Goal: Information Seeking & Learning: Compare options

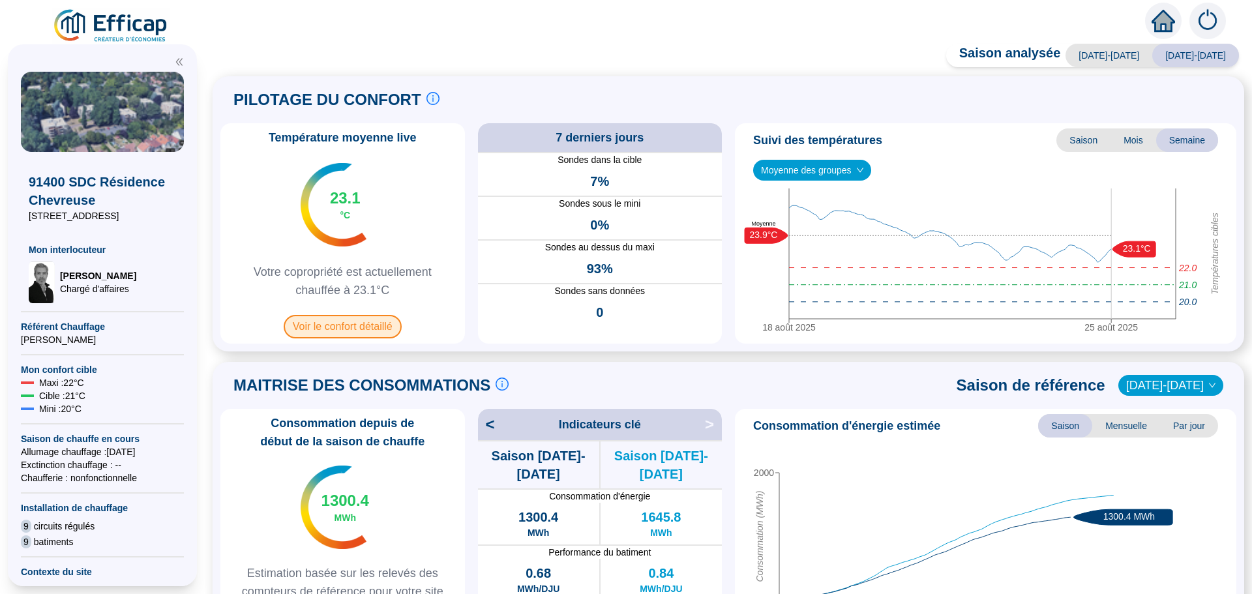
click at [345, 327] on span "Voir le confort détaillé" at bounding box center [343, 326] width 118 height 23
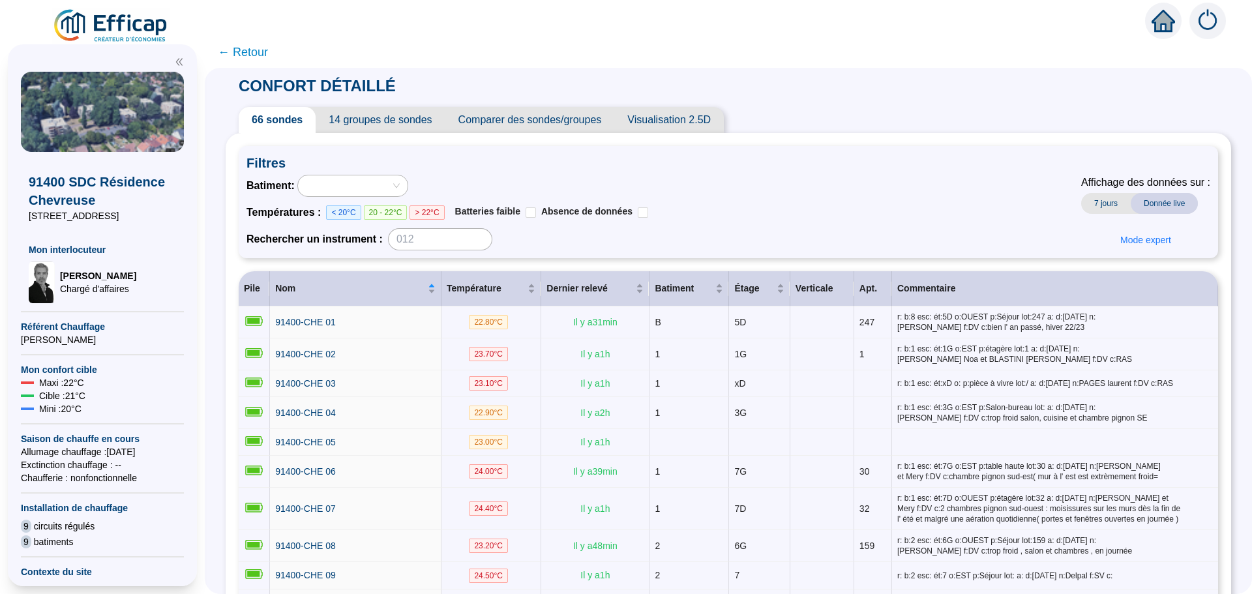
click at [586, 121] on span "Comparer des sondes/groupes" at bounding box center [530, 120] width 170 height 26
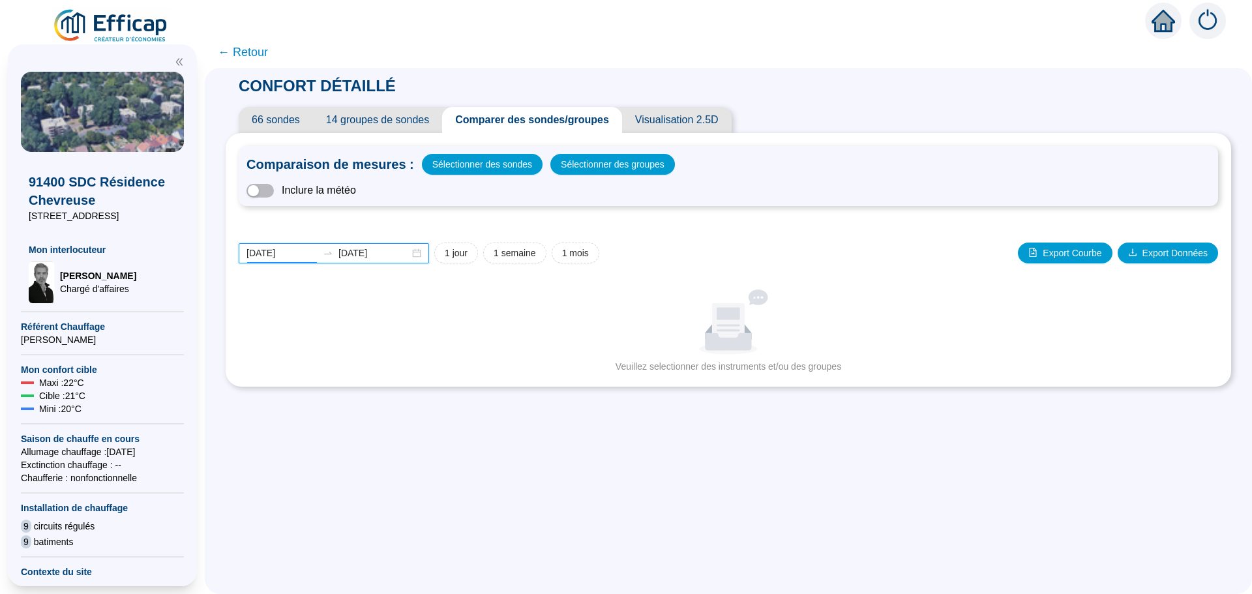
click at [308, 251] on input "[DATE]" at bounding box center [281, 253] width 71 height 14
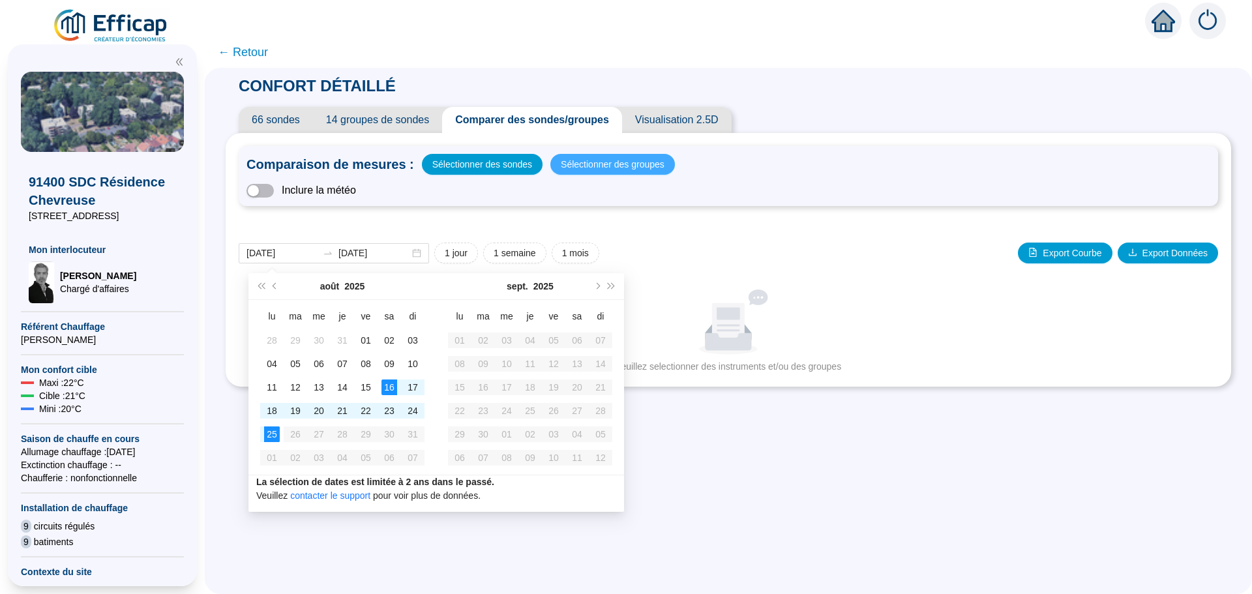
click at [619, 166] on span "Sélectionner des groupes" at bounding box center [613, 164] width 104 height 18
type input "[DATE]"
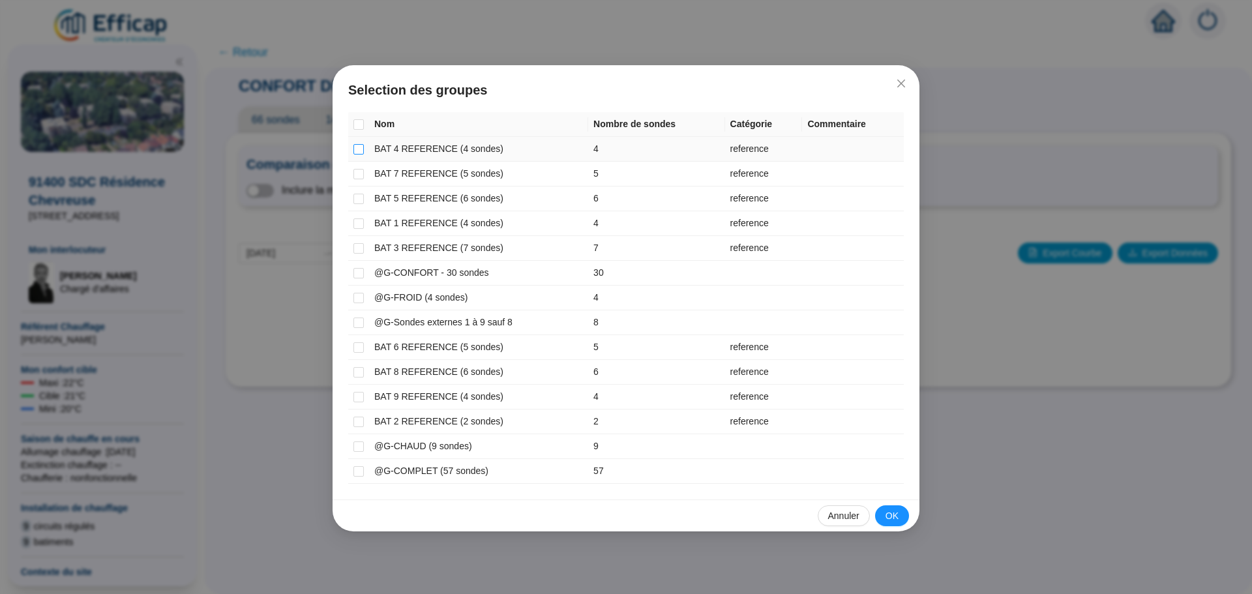
click at [353, 150] on input "checkbox" at bounding box center [358, 149] width 10 height 10
checkbox input "true"
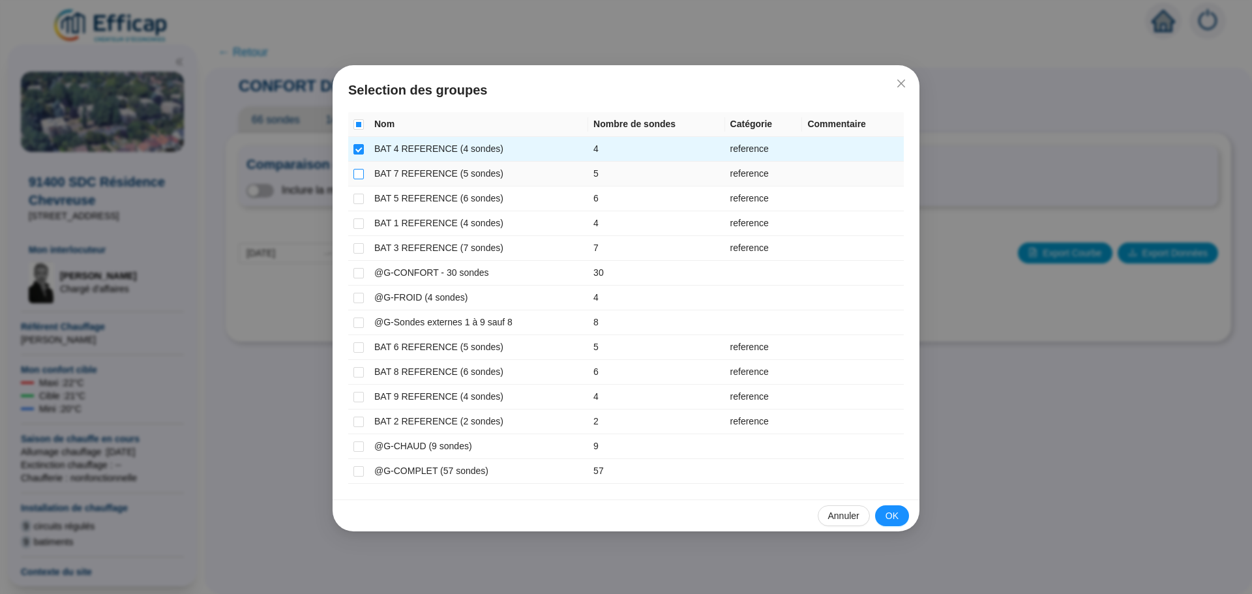
click at [356, 175] on input "checkbox" at bounding box center [358, 174] width 10 height 10
checkbox input "true"
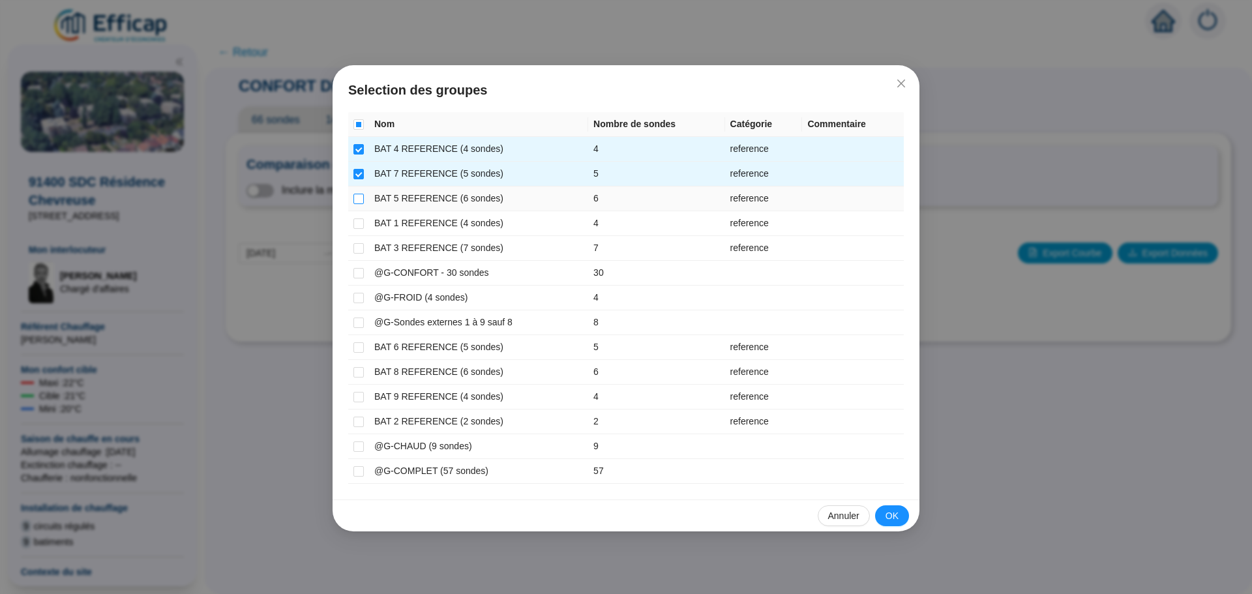
click at [358, 201] on input "checkbox" at bounding box center [358, 199] width 10 height 10
checkbox input "true"
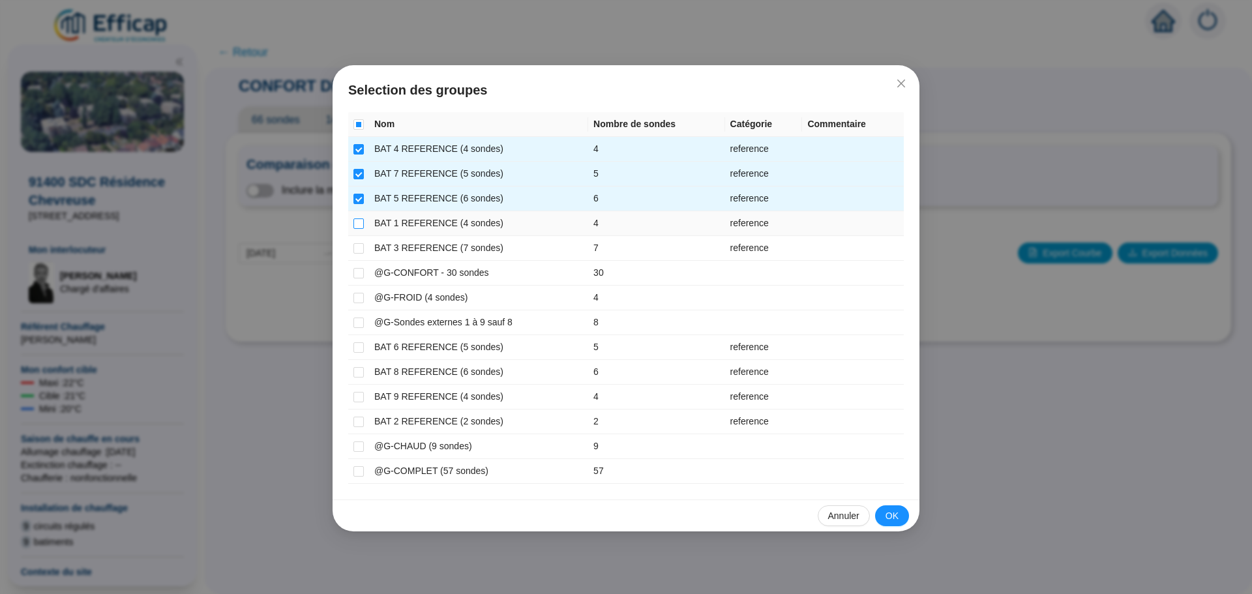
click at [357, 222] on input "checkbox" at bounding box center [358, 223] width 10 height 10
checkbox input "true"
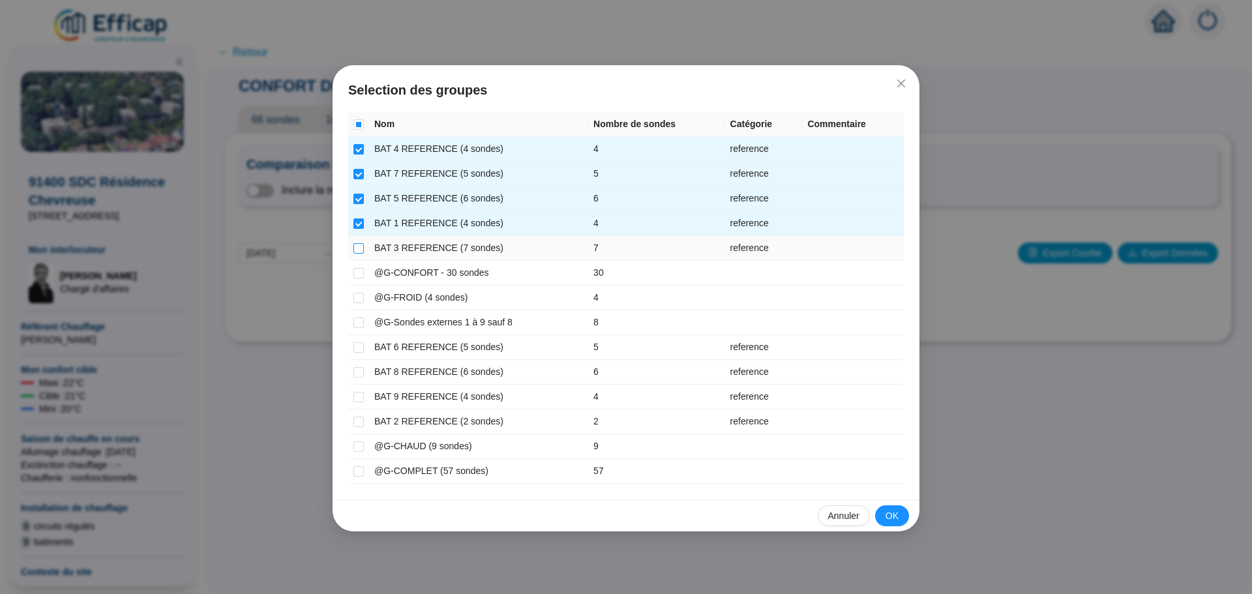
click at [355, 248] on input "checkbox" at bounding box center [358, 248] width 10 height 10
checkbox input "true"
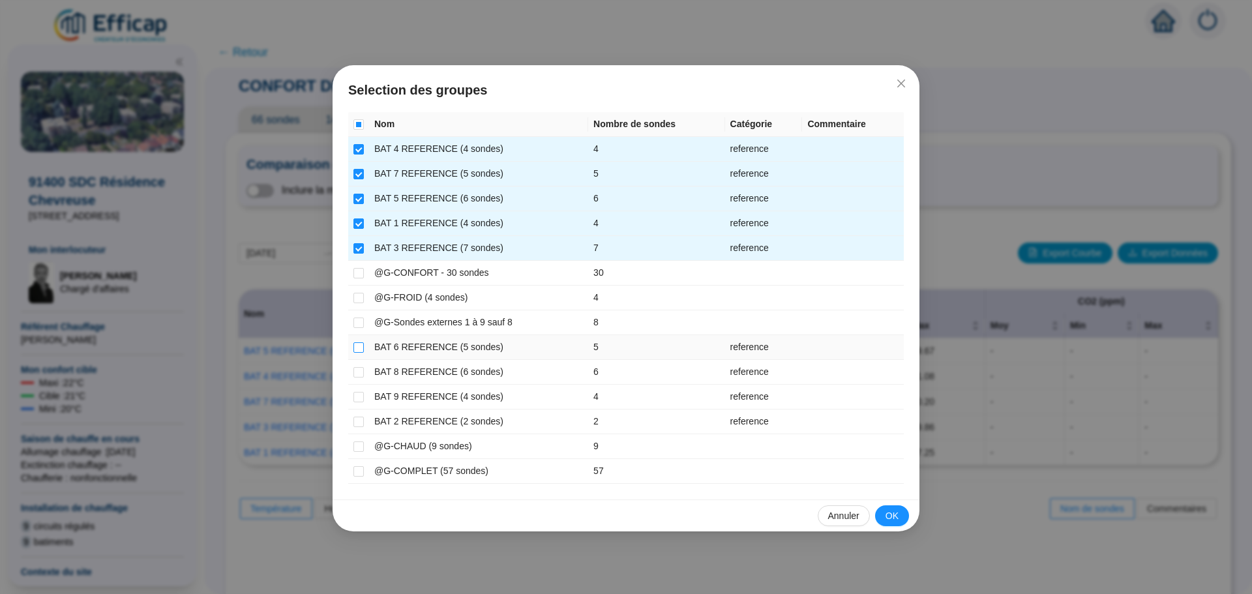
click at [362, 346] on input "checkbox" at bounding box center [358, 347] width 10 height 10
checkbox input "true"
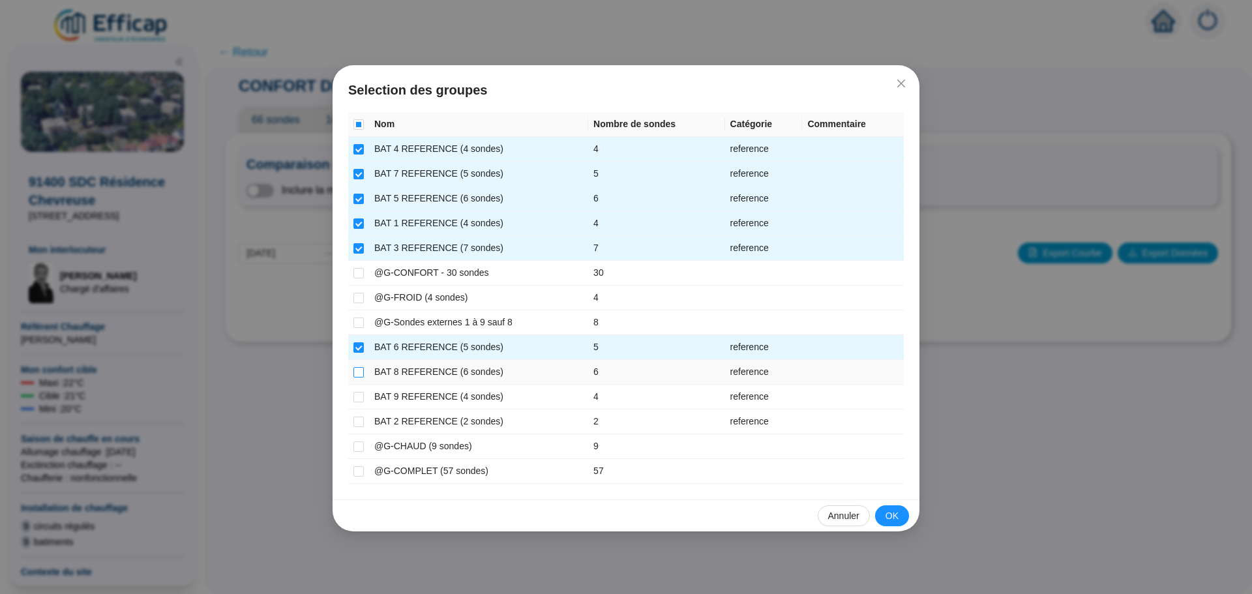
click at [359, 368] on input "checkbox" at bounding box center [358, 372] width 10 height 10
checkbox input "true"
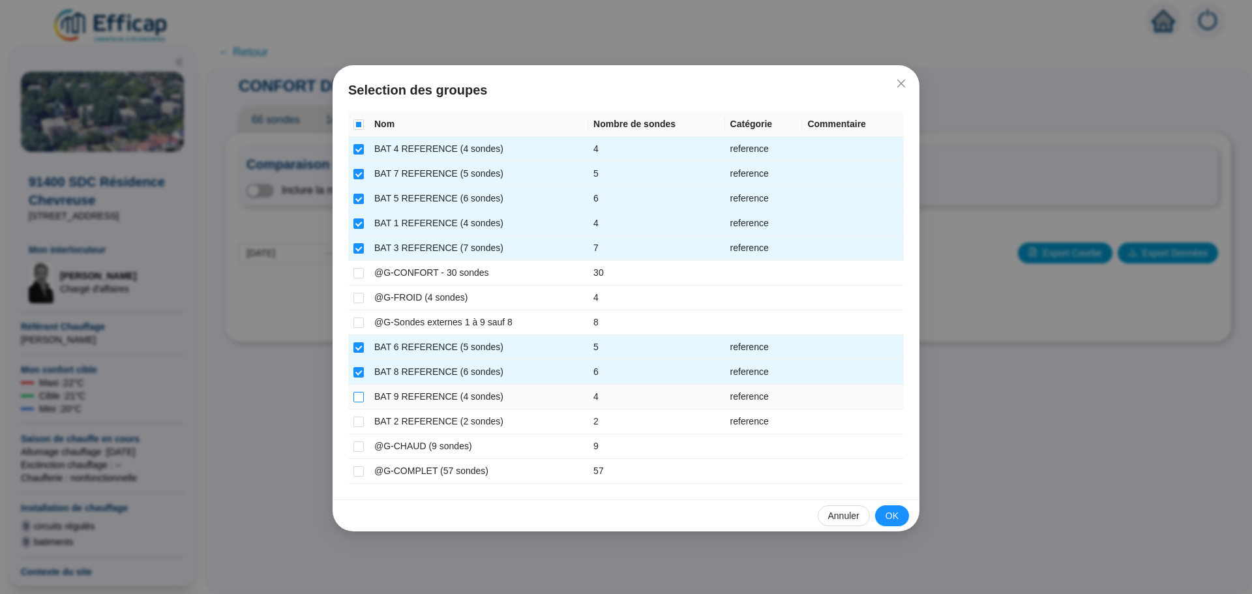
drag, startPoint x: 357, startPoint y: 393, endPoint x: 357, endPoint y: 403, distance: 10.5
click at [357, 393] on input "checkbox" at bounding box center [358, 397] width 10 height 10
checkbox input "true"
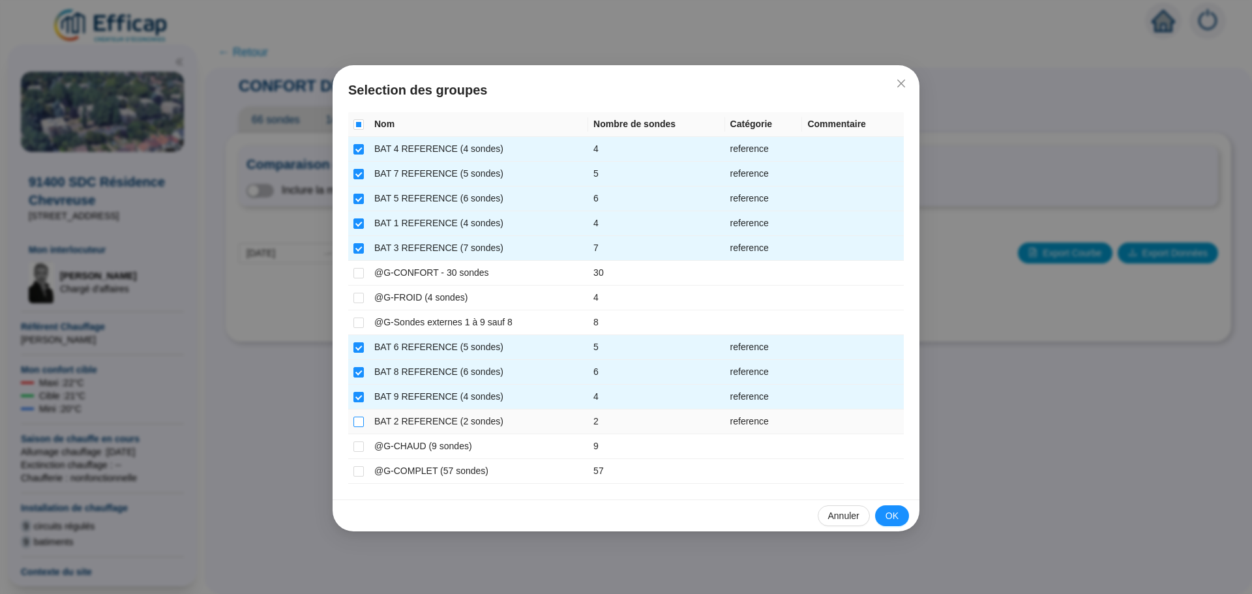
click at [355, 419] on input "checkbox" at bounding box center [358, 422] width 10 height 10
checkbox input "true"
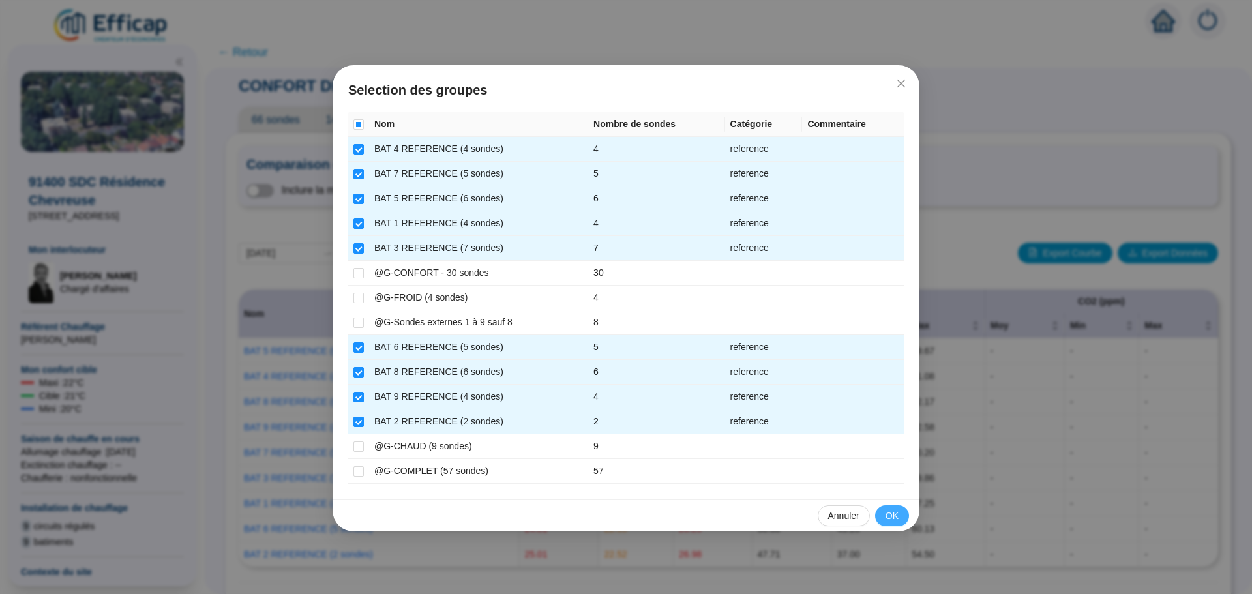
click at [891, 514] on span "OK" at bounding box center [892, 516] width 13 height 14
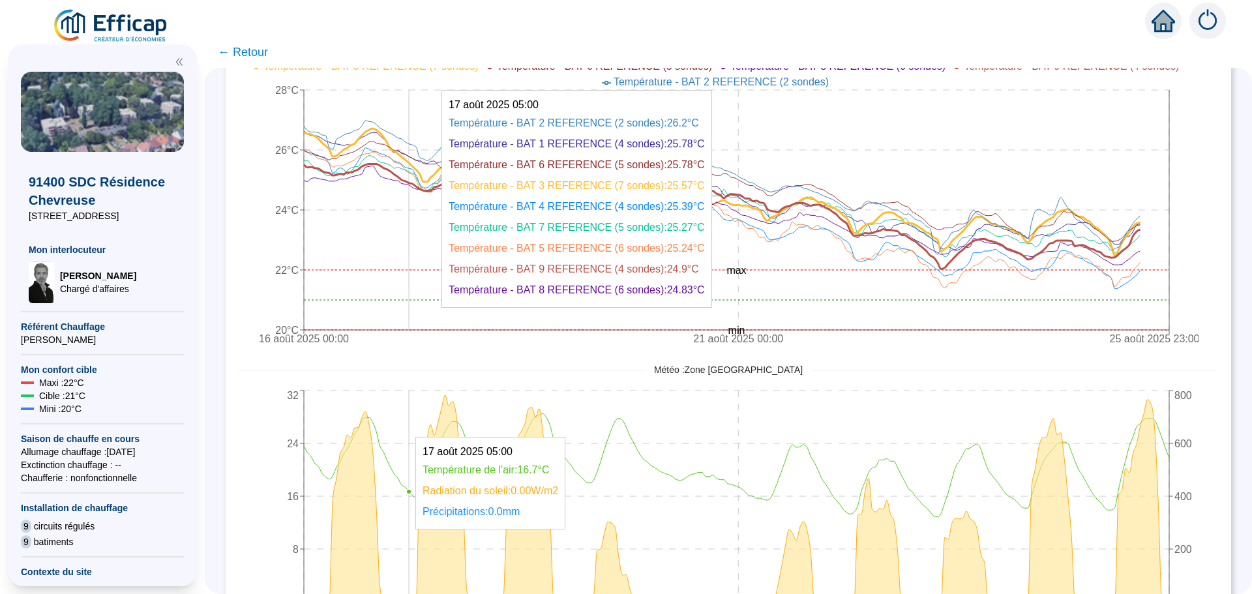
scroll to position [559, 0]
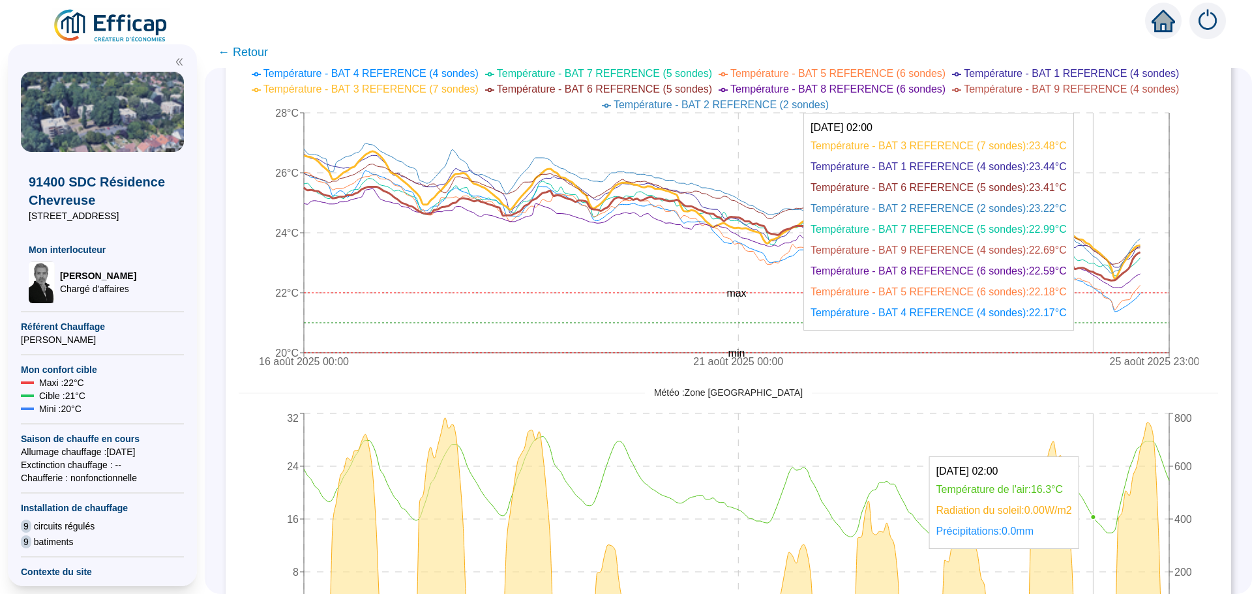
click at [1104, 556] on icon "[DATE] 00:00 [DATE] 00:00 [DATE] 23:00 0 8 16 24 32 0 200 400 600 800" at bounding box center [719, 540] width 960 height 261
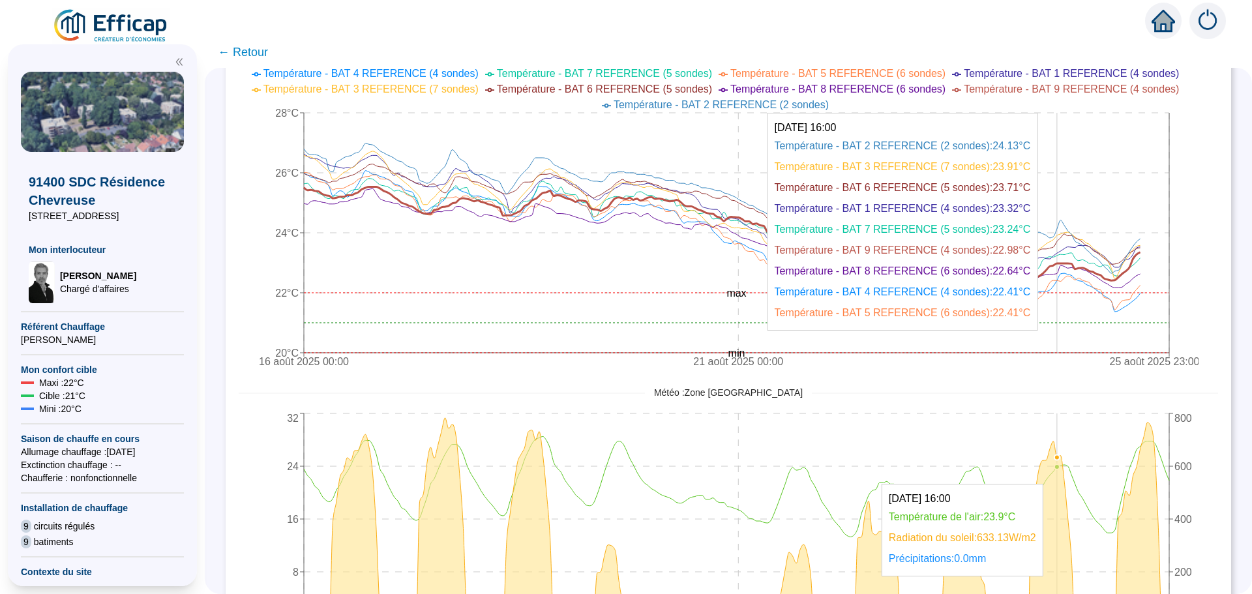
click at [1068, 235] on icon "16 août 2025 00:00 21 août 2025 00:00 25 août 2025 23:00 20°C 22°C 24°C 26°C 28…" at bounding box center [719, 219] width 960 height 313
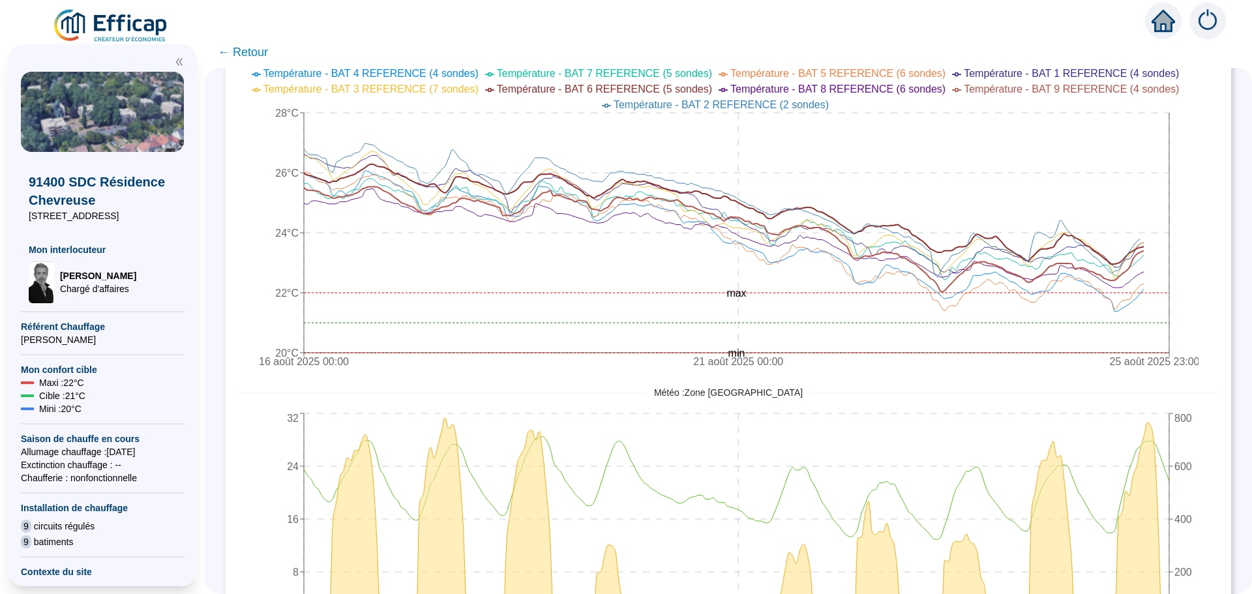
click at [252, 52] on span "← Retour" at bounding box center [243, 52] width 50 height 18
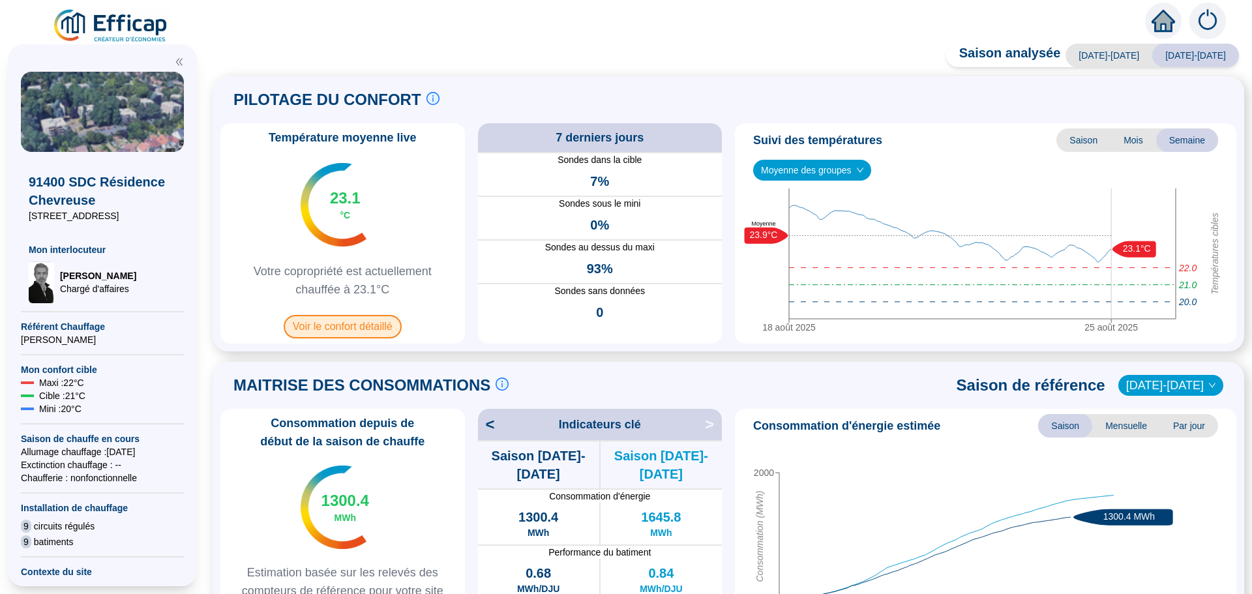
click at [376, 329] on span "Voir le confort détaillé" at bounding box center [343, 326] width 118 height 23
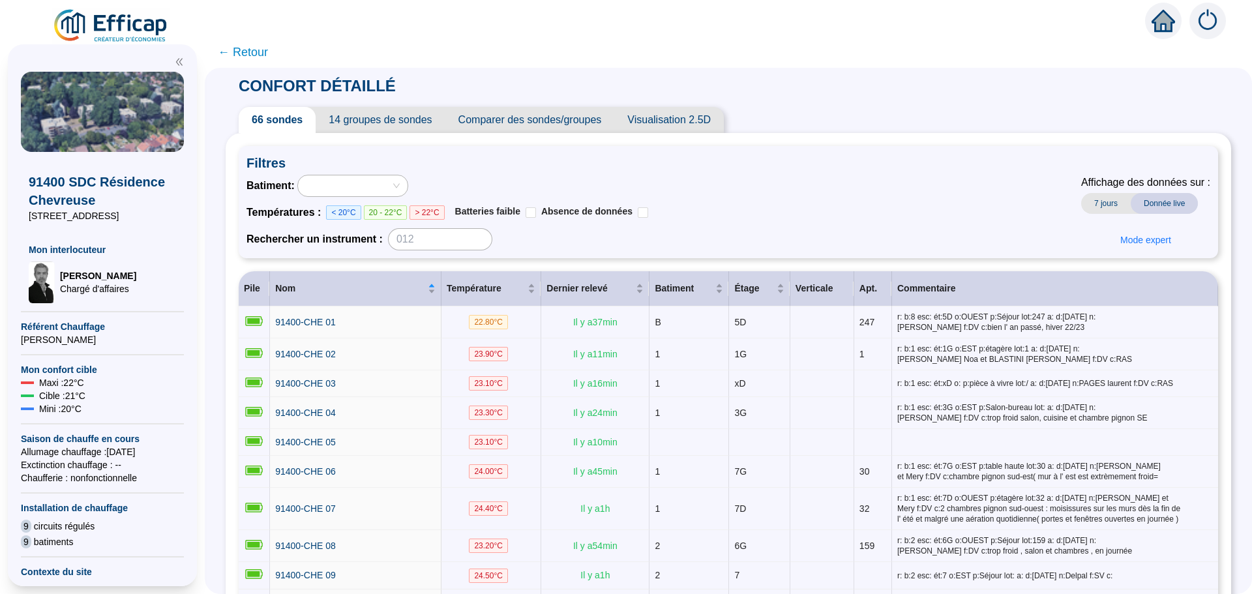
click at [582, 121] on span "Comparer des sondes/groupes" at bounding box center [530, 120] width 170 height 26
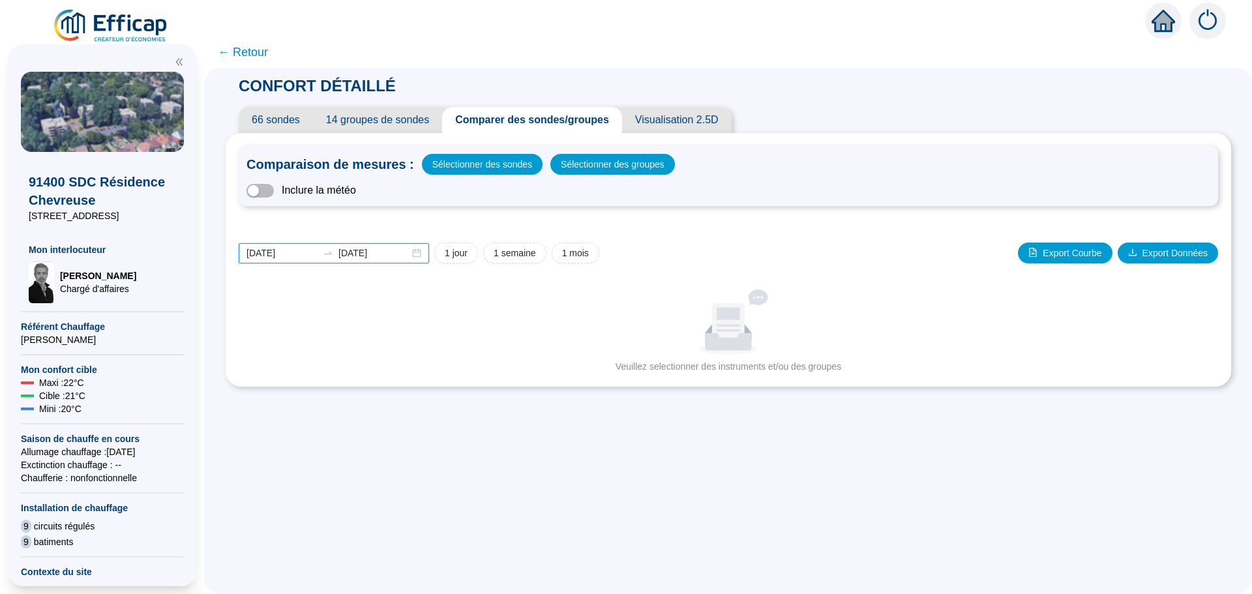
click at [303, 257] on input "[DATE]" at bounding box center [281, 253] width 71 height 14
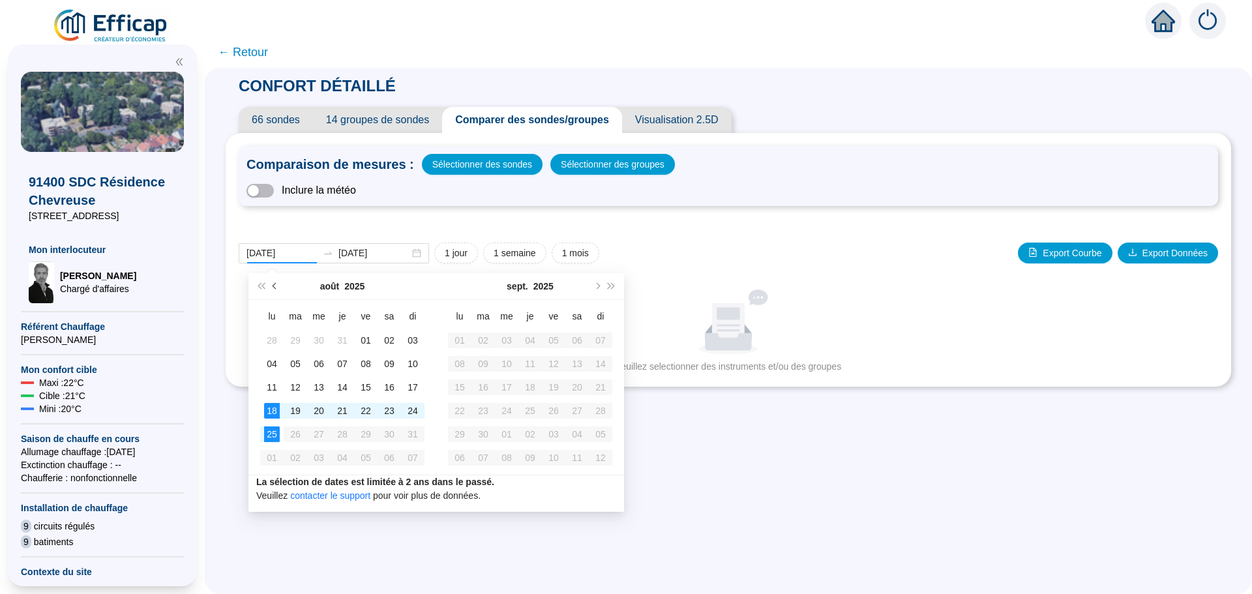
click at [275, 281] on button "Mois précédent (PageUp)" at bounding box center [275, 286] width 14 height 26
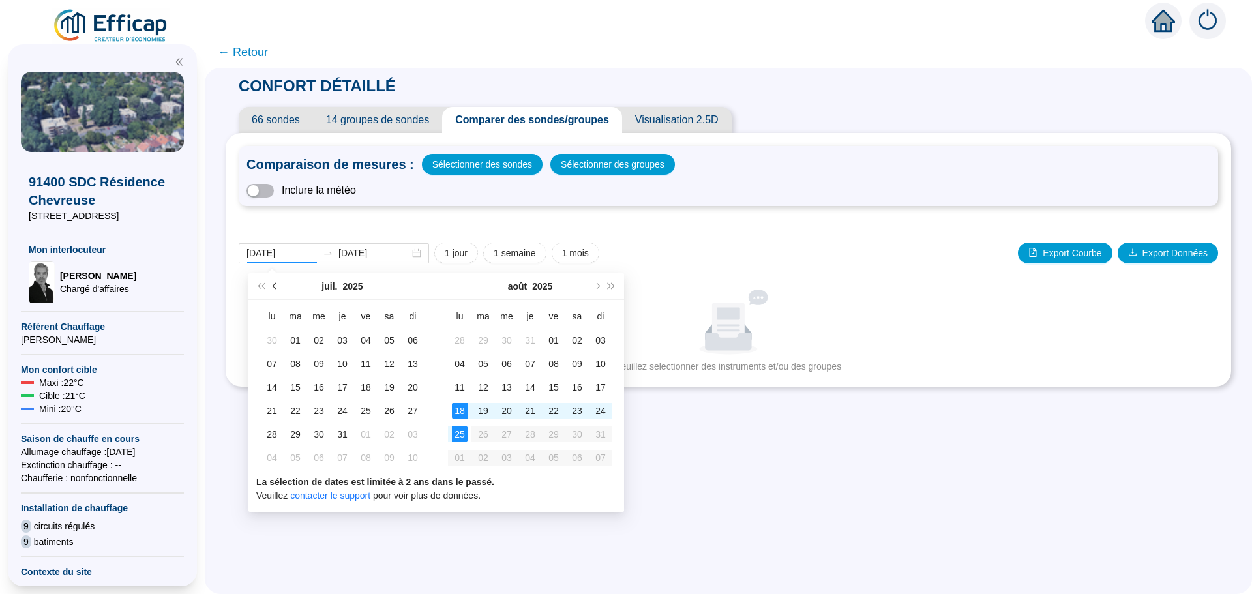
click at [275, 281] on button "Mois précédent (PageUp)" at bounding box center [275, 286] width 14 height 26
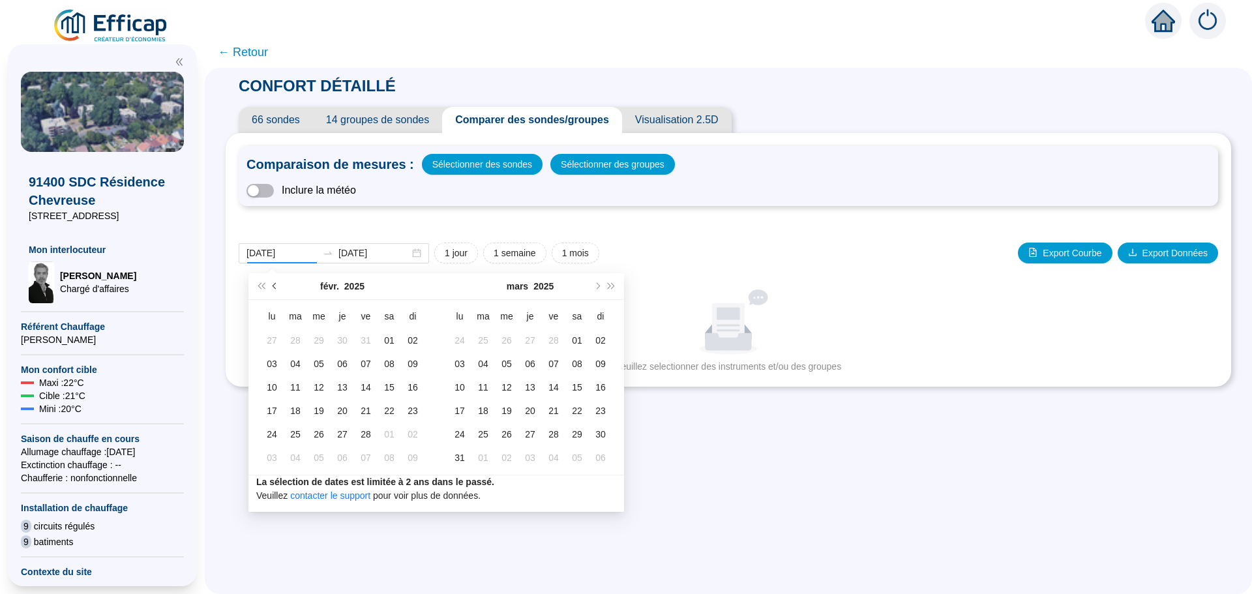
click at [275, 281] on button "Mois précédent (PageUp)" at bounding box center [275, 286] width 14 height 26
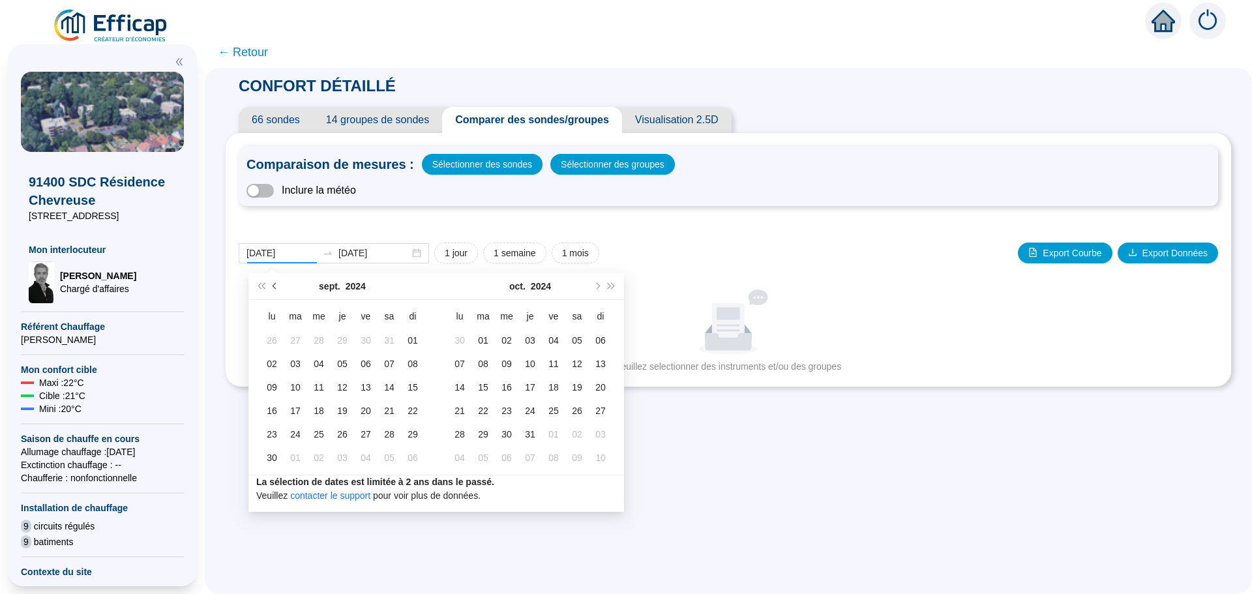
click at [275, 281] on button "Mois précédent (PageUp)" at bounding box center [275, 286] width 14 height 26
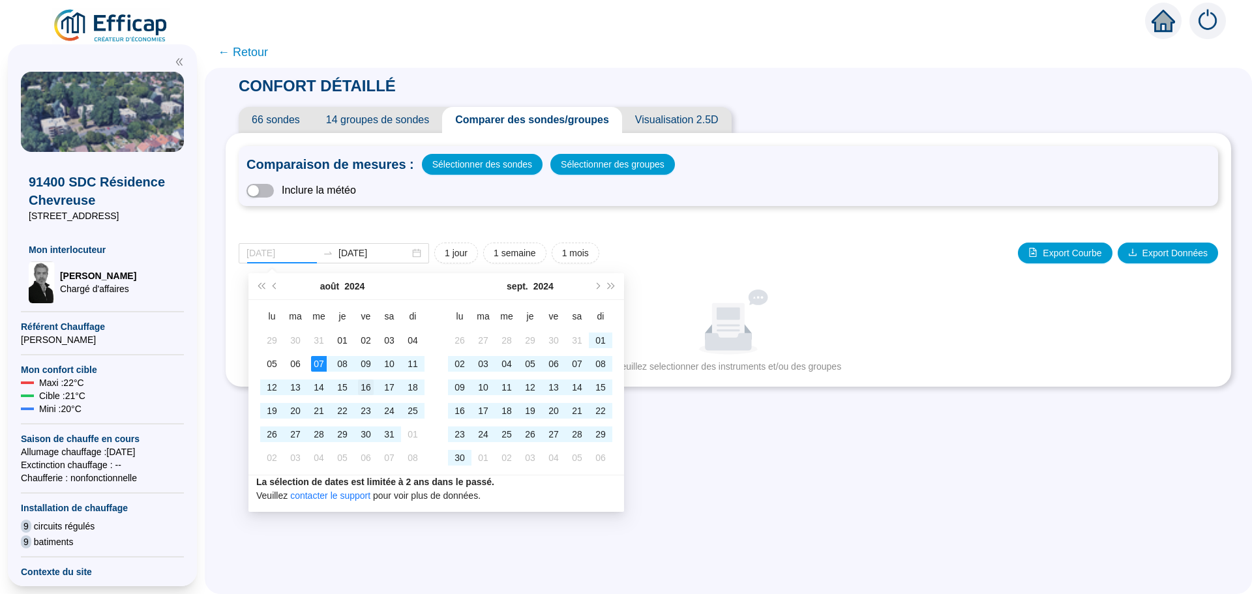
type input "[DATE]"
click at [367, 387] on div "16" at bounding box center [366, 388] width 16 height 16
type input "[DATE]"
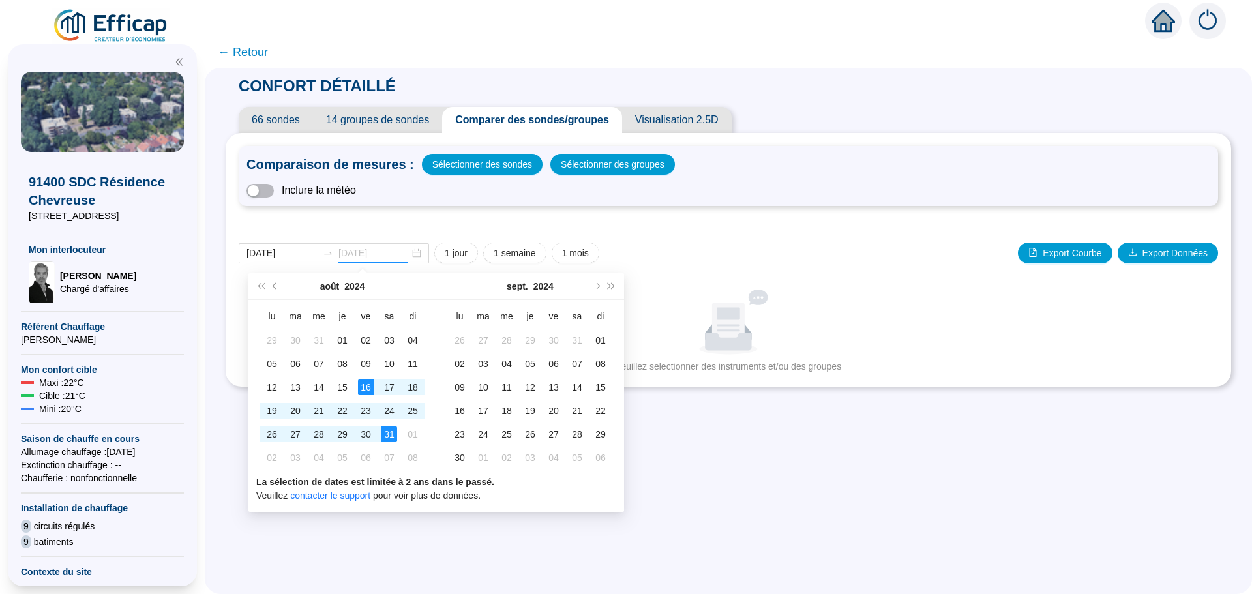
click at [387, 431] on div "31" at bounding box center [389, 434] width 16 height 16
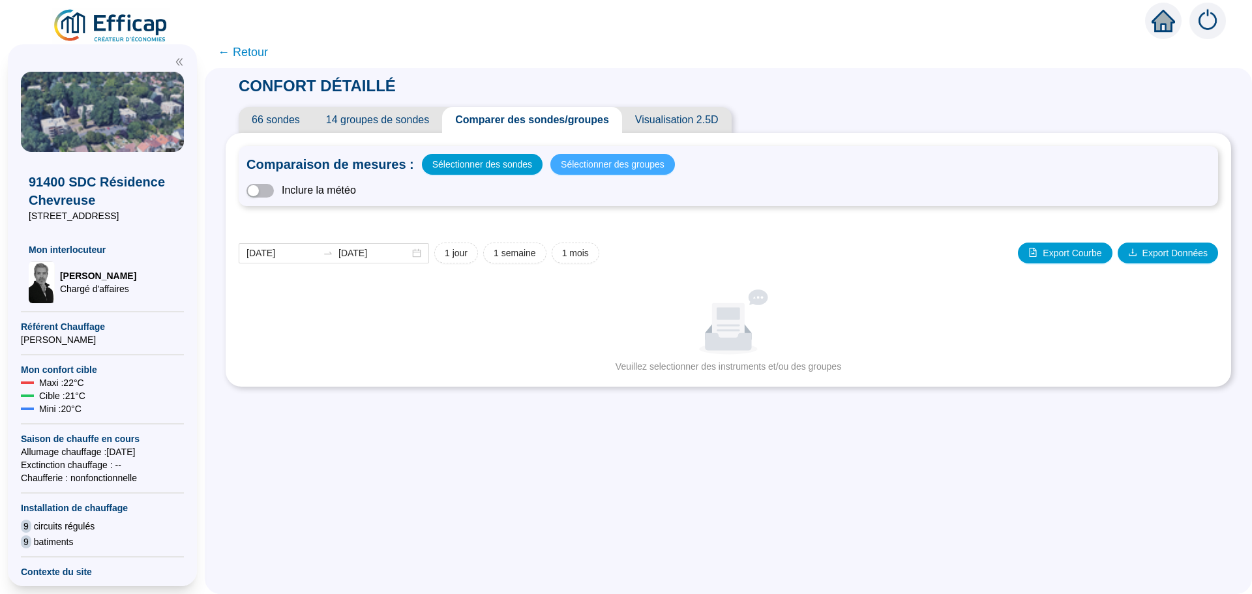
click at [614, 165] on span "Sélectionner des groupes" at bounding box center [613, 164] width 104 height 18
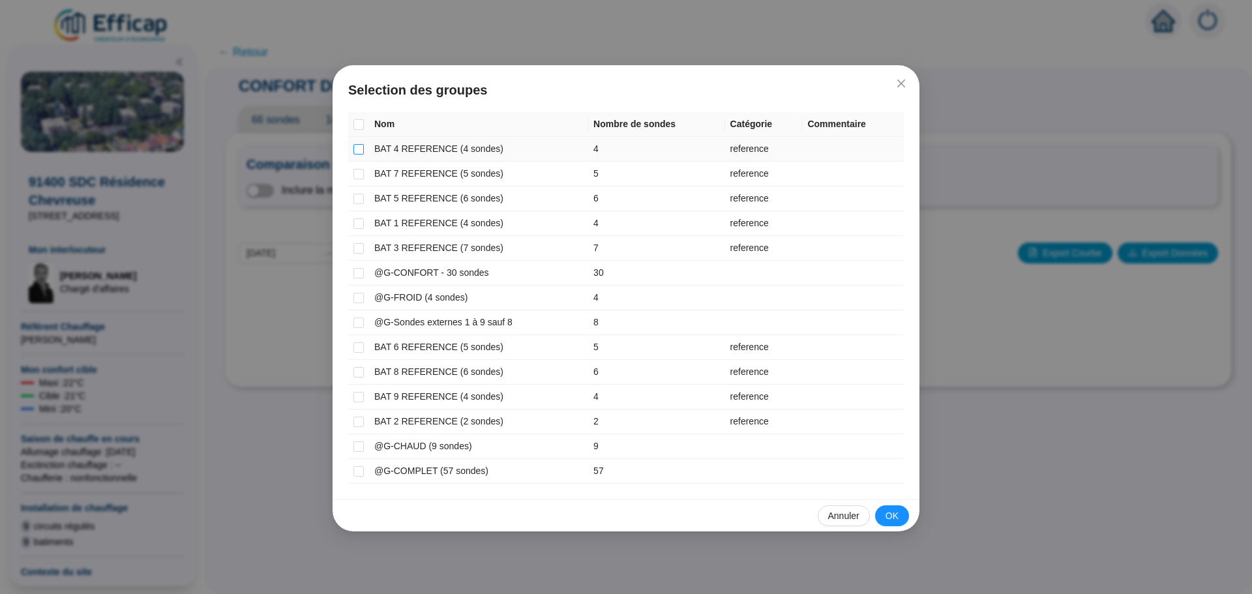
click at [360, 146] on input "checkbox" at bounding box center [358, 149] width 10 height 10
checkbox input "true"
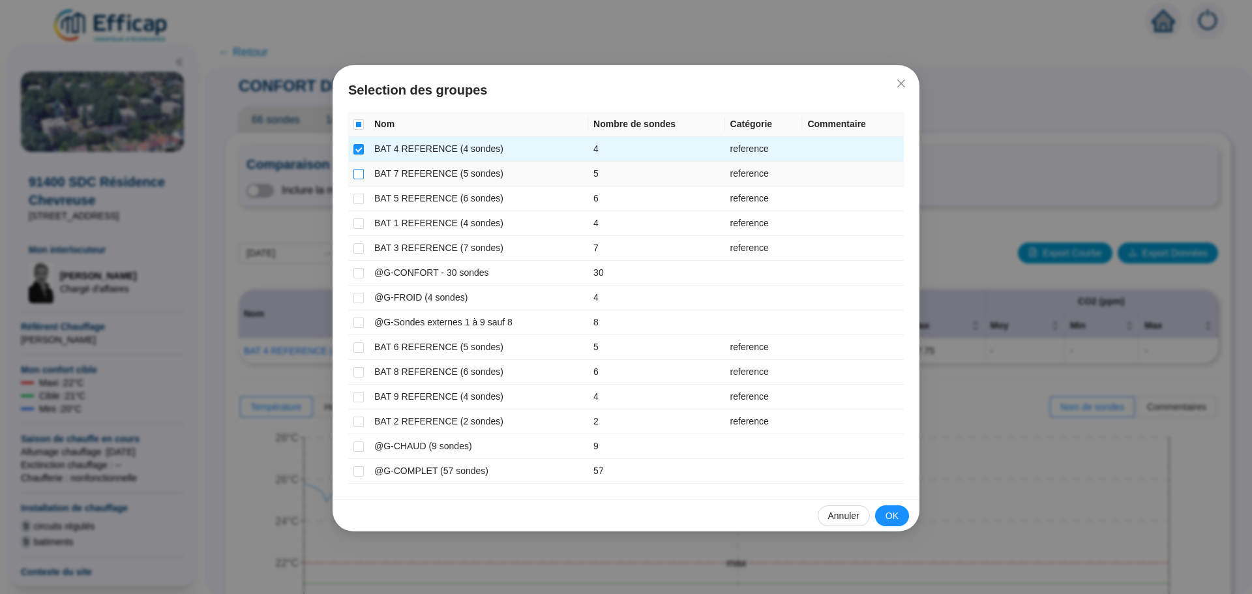
click at [362, 176] on input "checkbox" at bounding box center [358, 174] width 10 height 10
checkbox input "true"
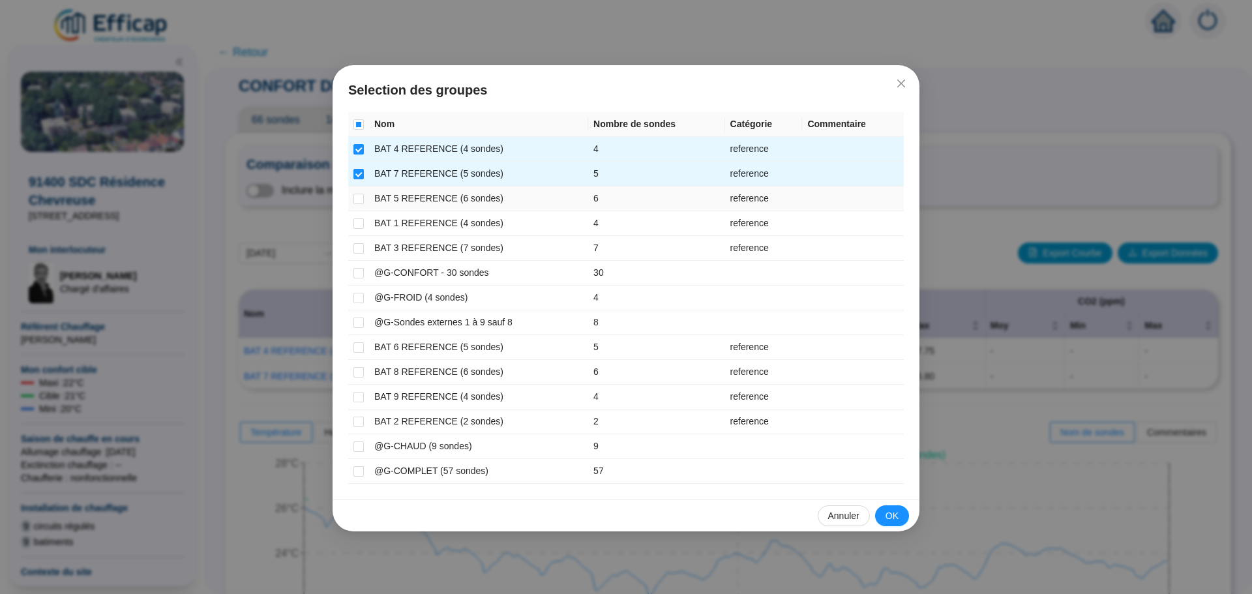
drag, startPoint x: 360, startPoint y: 195, endPoint x: 365, endPoint y: 222, distance: 27.2
click at [360, 197] on input "checkbox" at bounding box center [358, 199] width 10 height 10
checkbox input "true"
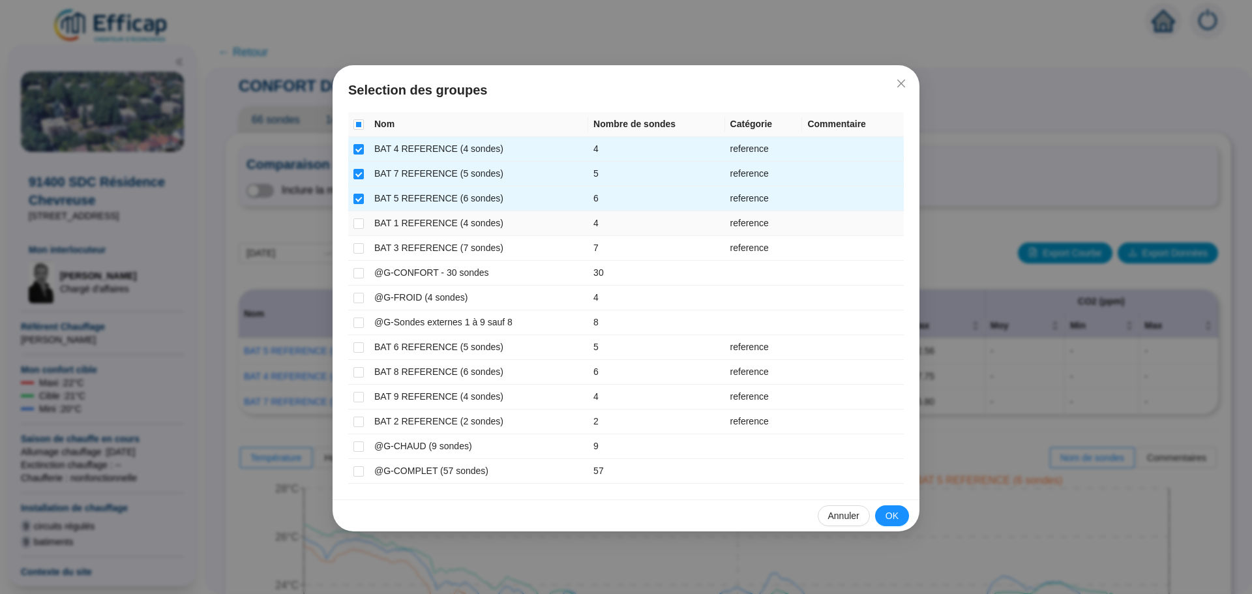
drag, startPoint x: 361, startPoint y: 219, endPoint x: 361, endPoint y: 231, distance: 12.4
click at [361, 221] on input "checkbox" at bounding box center [358, 223] width 10 height 10
checkbox input "true"
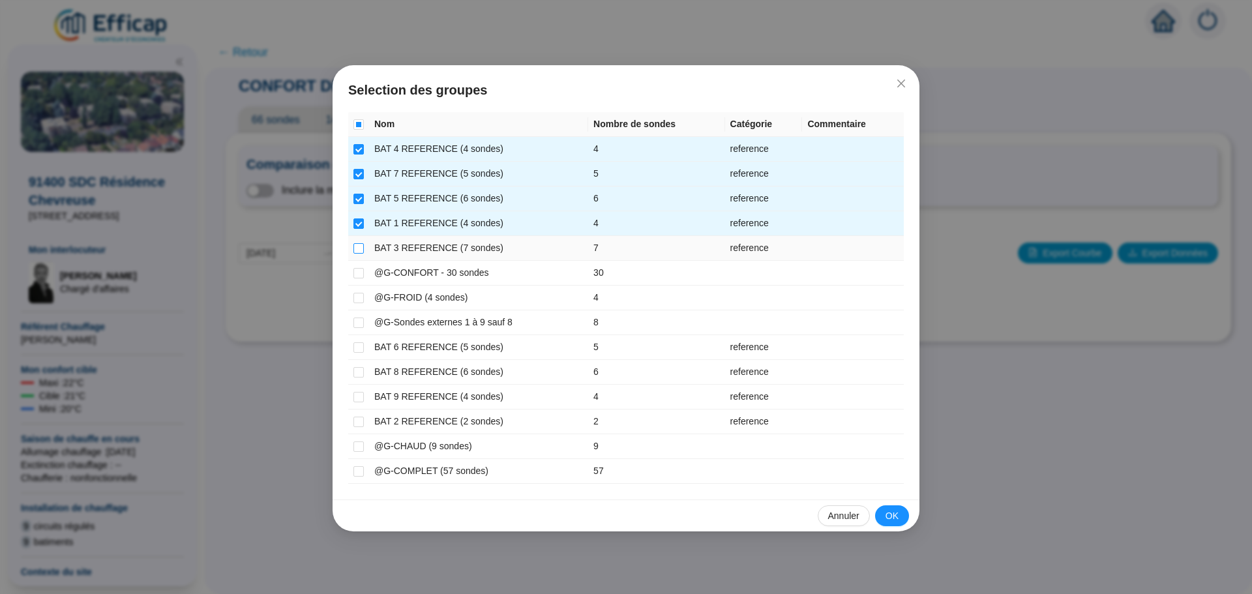
click at [361, 251] on input "checkbox" at bounding box center [358, 248] width 10 height 10
checkbox input "true"
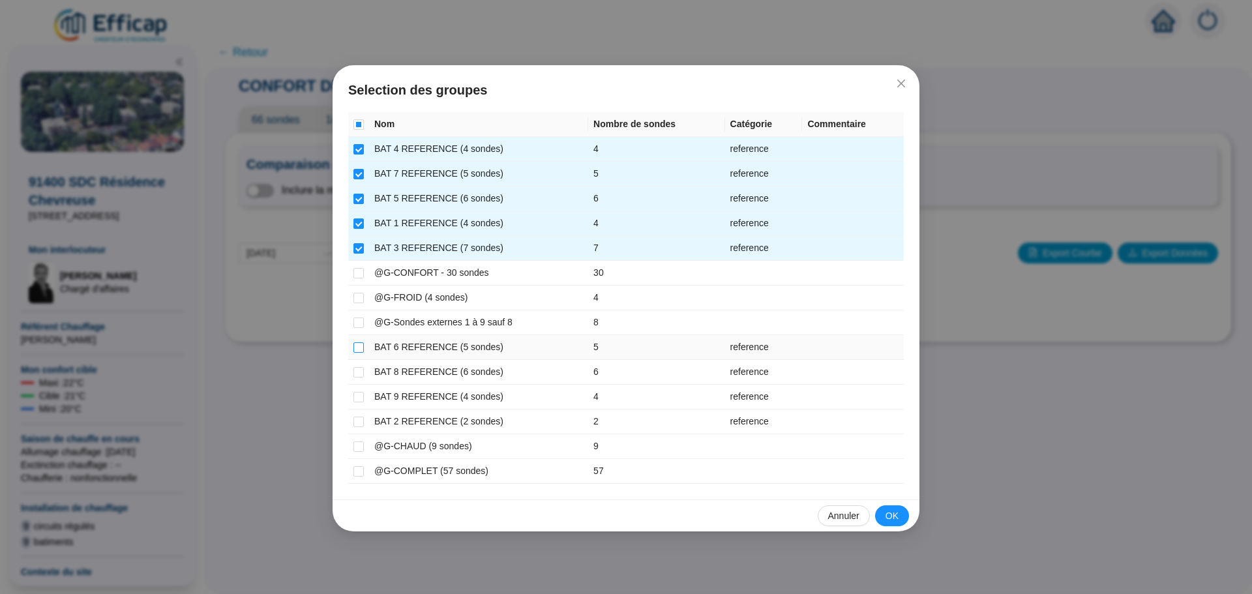
click at [362, 347] on input "checkbox" at bounding box center [358, 347] width 10 height 10
checkbox input "true"
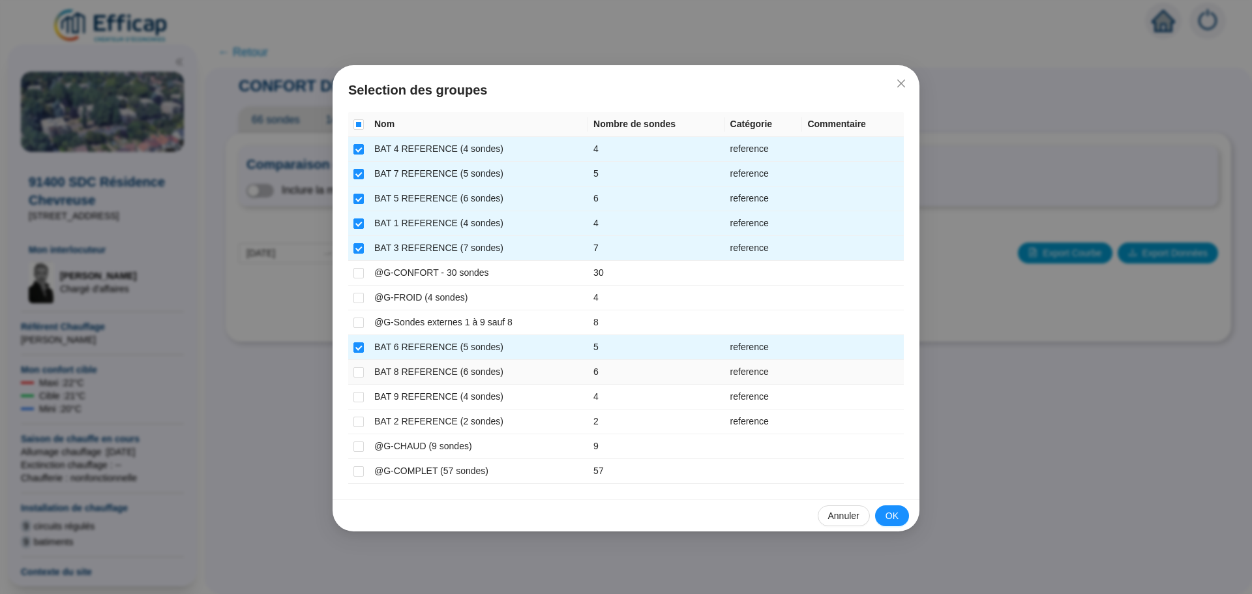
drag, startPoint x: 361, startPoint y: 370, endPoint x: 361, endPoint y: 385, distance: 15.6
click at [361, 370] on input "checkbox" at bounding box center [358, 372] width 10 height 10
checkbox input "true"
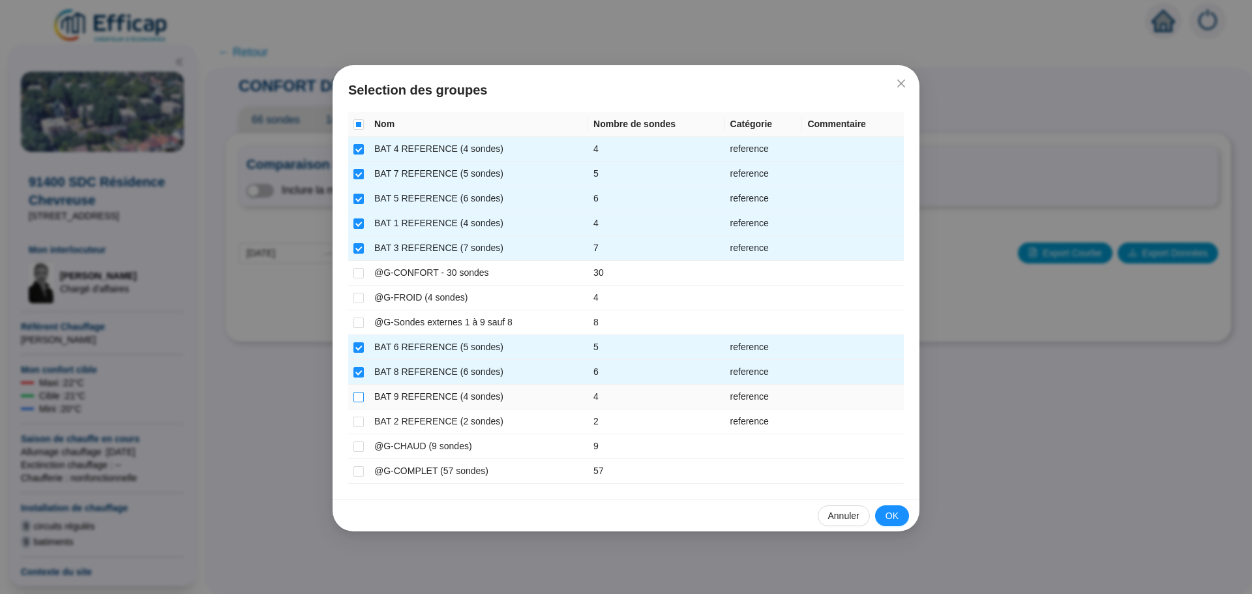
click at [362, 395] on input "checkbox" at bounding box center [358, 397] width 10 height 10
checkbox input "true"
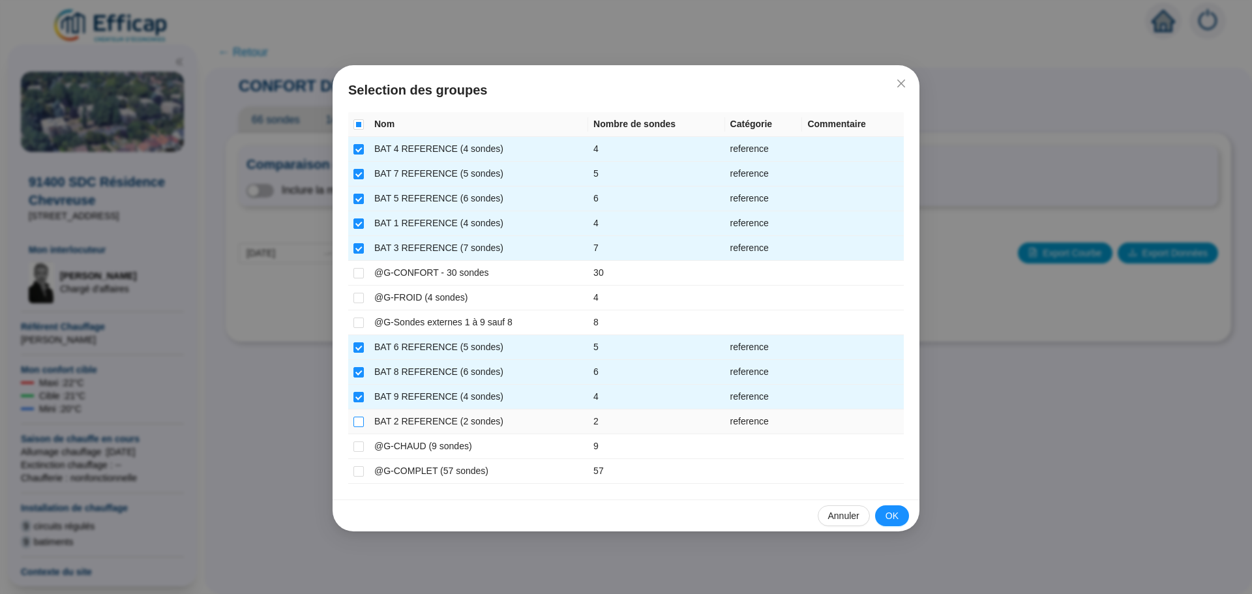
click at [361, 424] on input "checkbox" at bounding box center [358, 422] width 10 height 10
checkbox input "true"
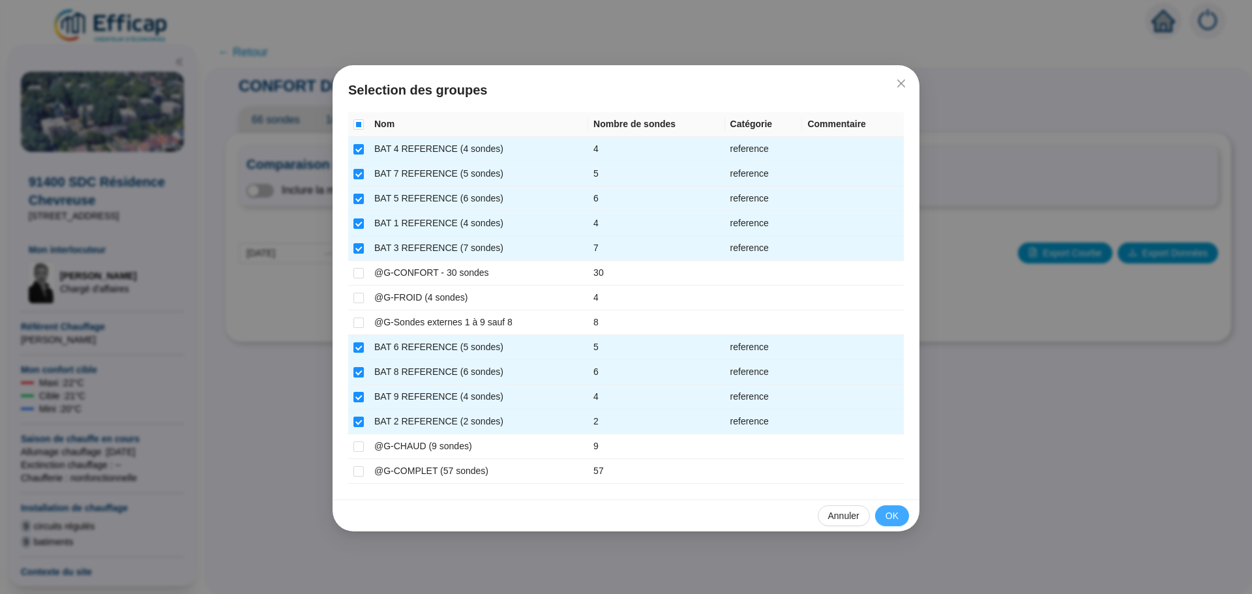
click at [899, 516] on button "OK" at bounding box center [892, 515] width 34 height 21
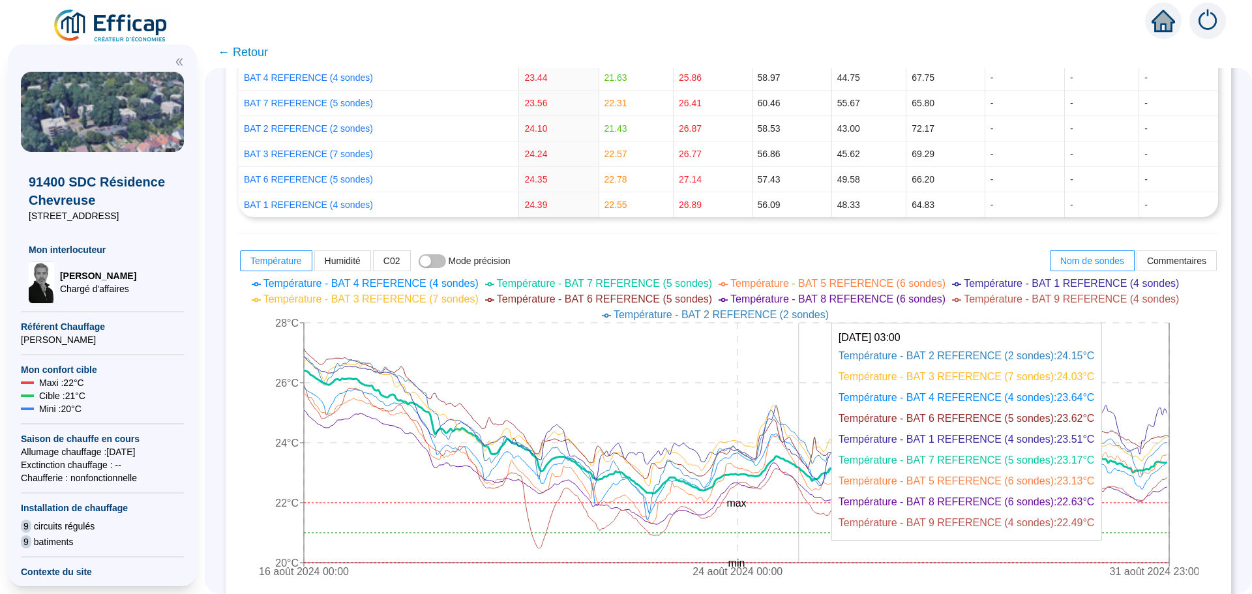
scroll to position [391, 0]
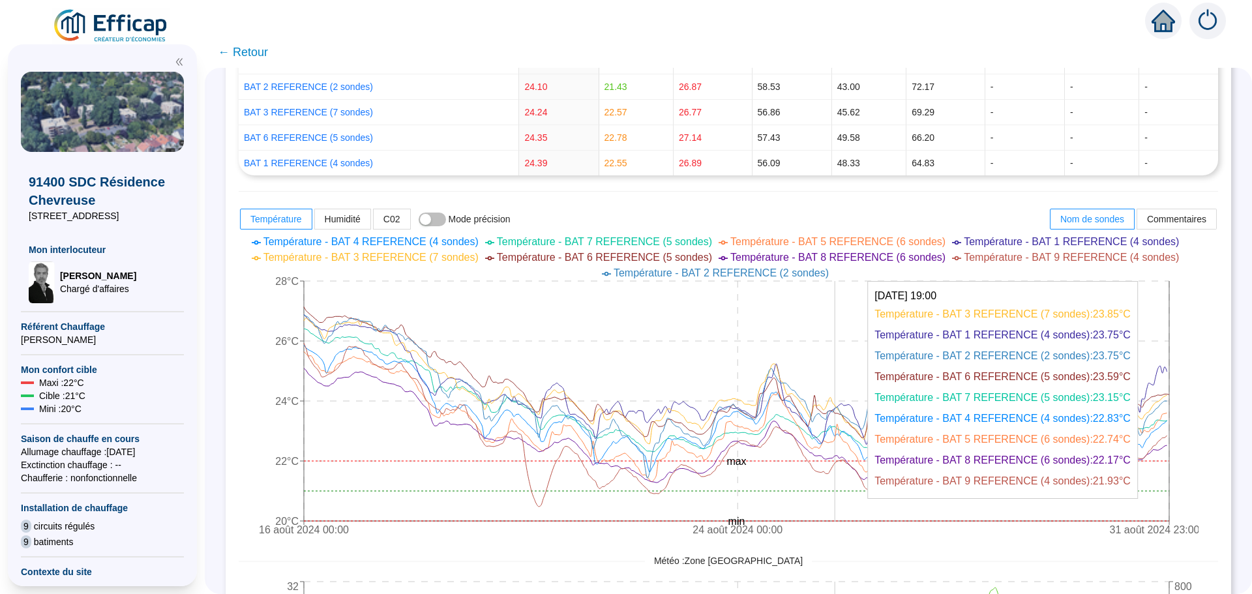
click at [844, 395] on icon "[DATE] 00:00 [DATE] 00:00 [DATE] 23:00 20°C 22°C 24°C 26°C 28°C min max" at bounding box center [719, 387] width 960 height 313
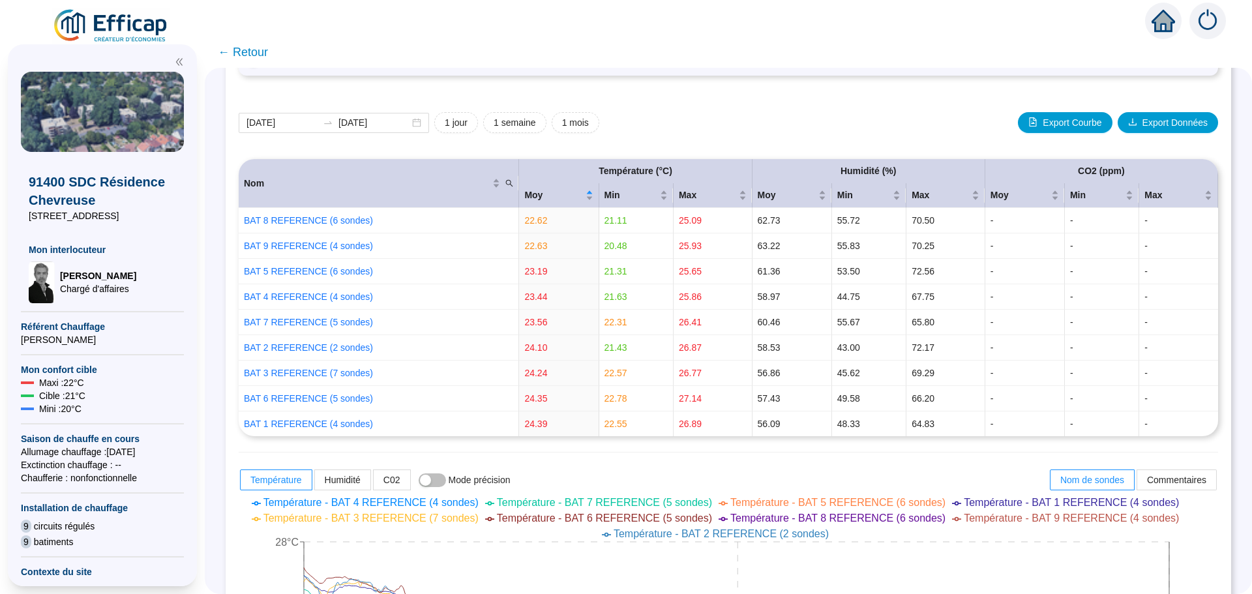
scroll to position [0, 0]
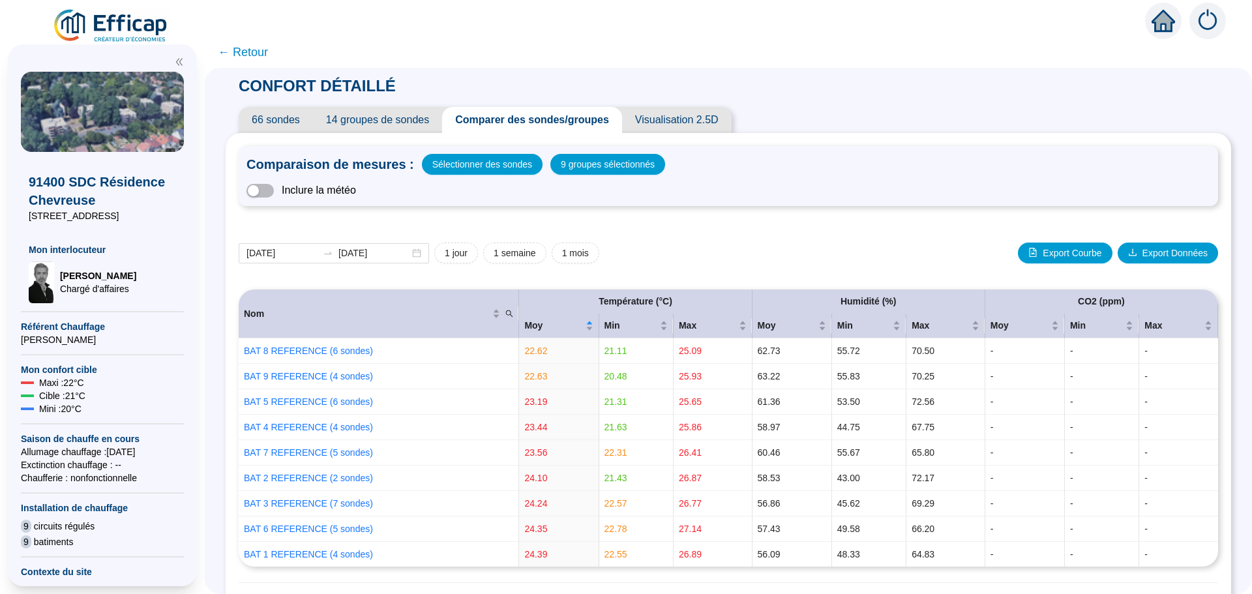
click at [524, 123] on span "Comparer des sondes/groupes" at bounding box center [532, 120] width 180 height 26
click at [532, 122] on span "Comparer des sondes/groupes" at bounding box center [532, 120] width 180 height 26
click at [256, 54] on span "← Retour" at bounding box center [243, 52] width 50 height 18
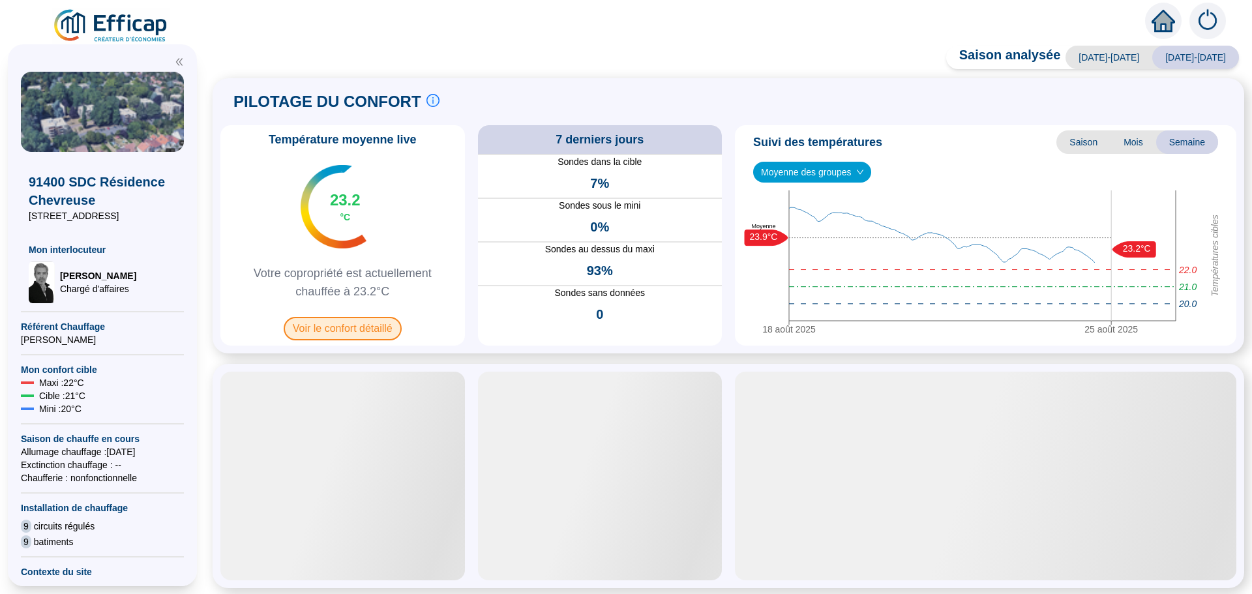
click at [347, 329] on span "Voir le confort détaillé" at bounding box center [343, 328] width 118 height 23
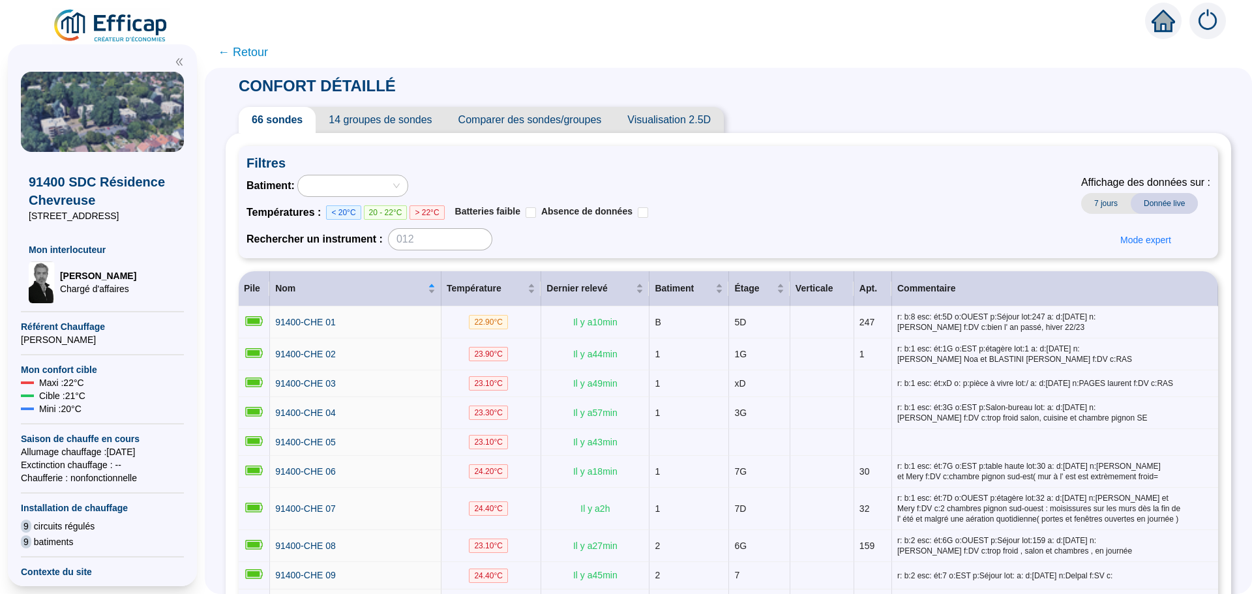
click at [539, 121] on span "Comparer des sondes/groupes" at bounding box center [530, 120] width 170 height 26
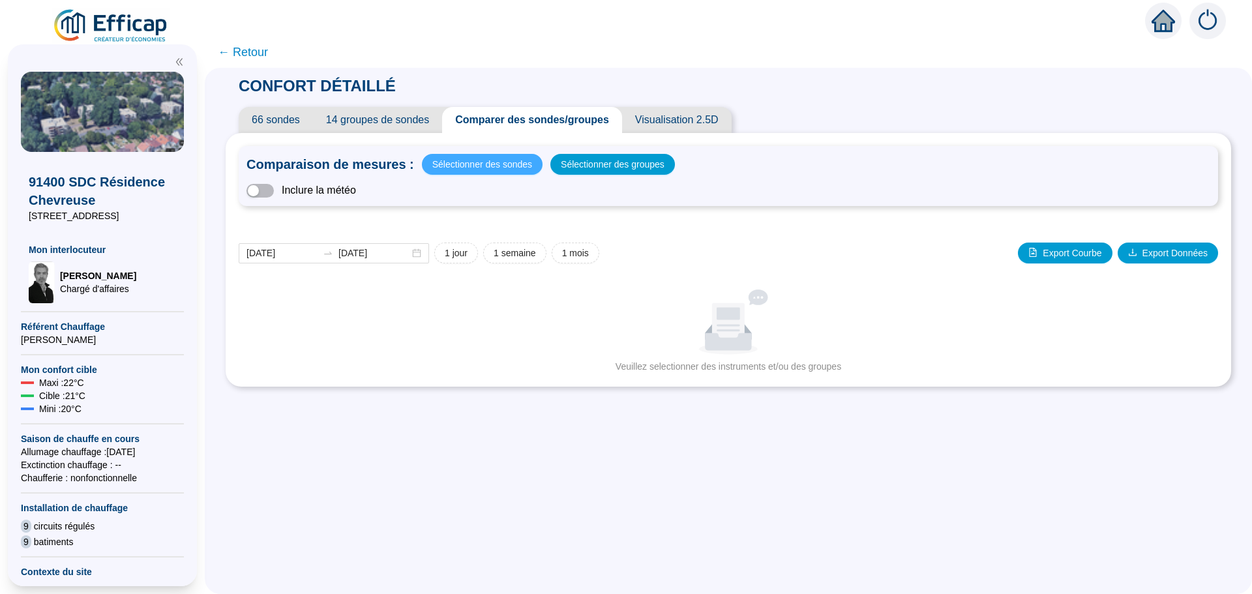
click at [500, 166] on span "Sélectionner des sondes" at bounding box center [482, 164] width 100 height 18
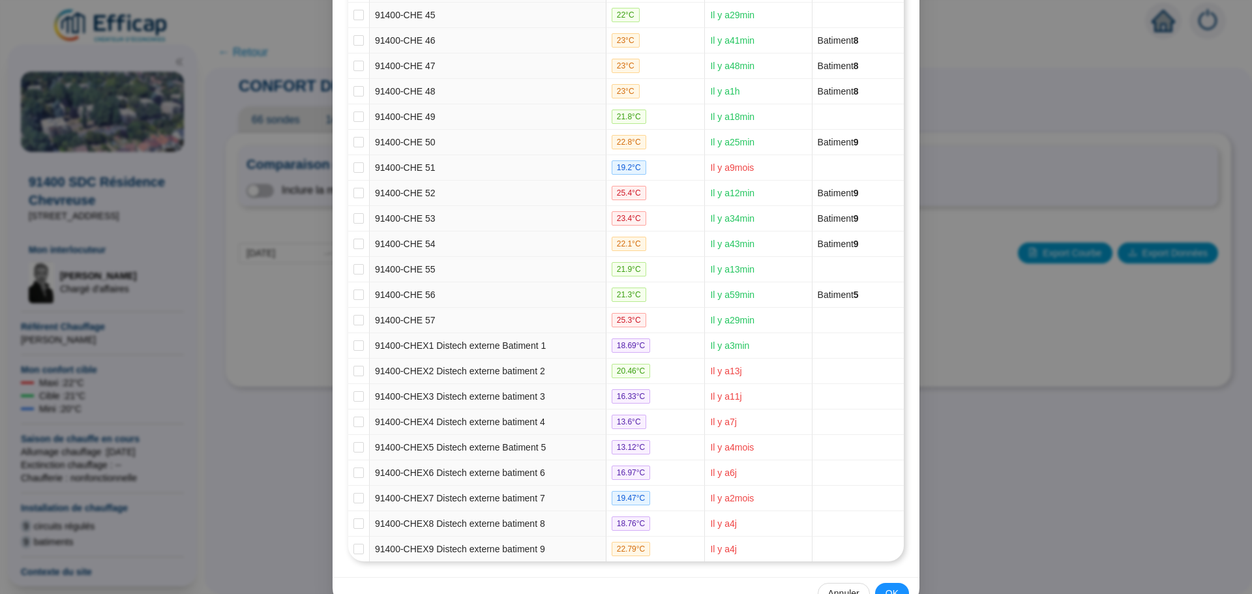
scroll to position [1335, 0]
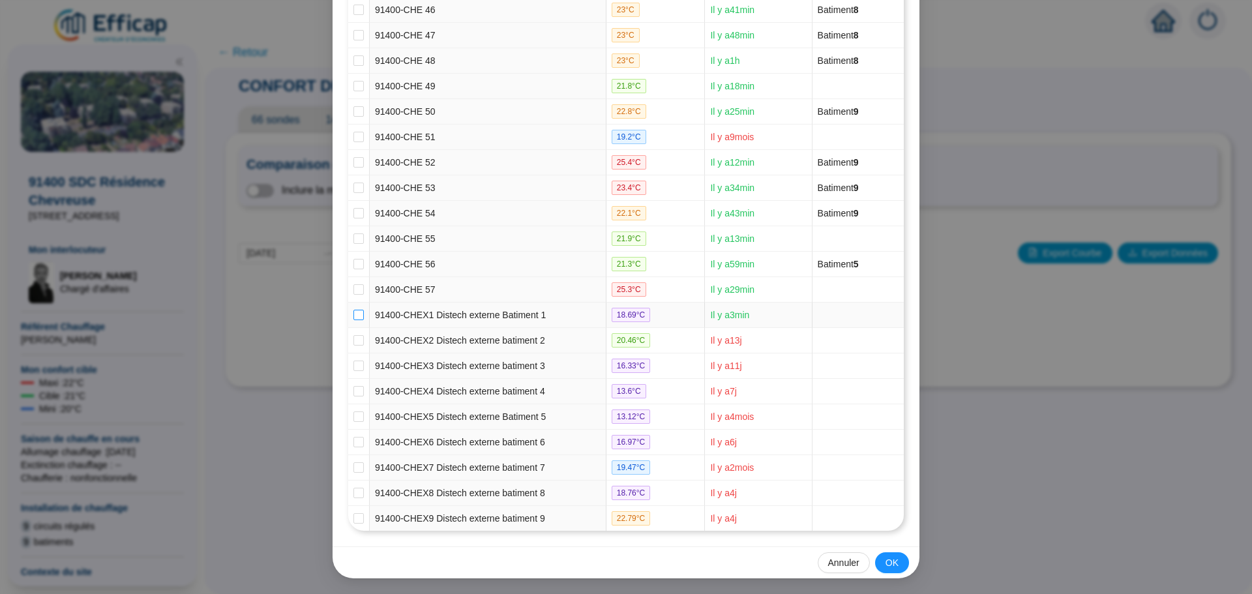
click at [356, 314] on input "checkbox" at bounding box center [358, 315] width 10 height 10
checkbox input "true"
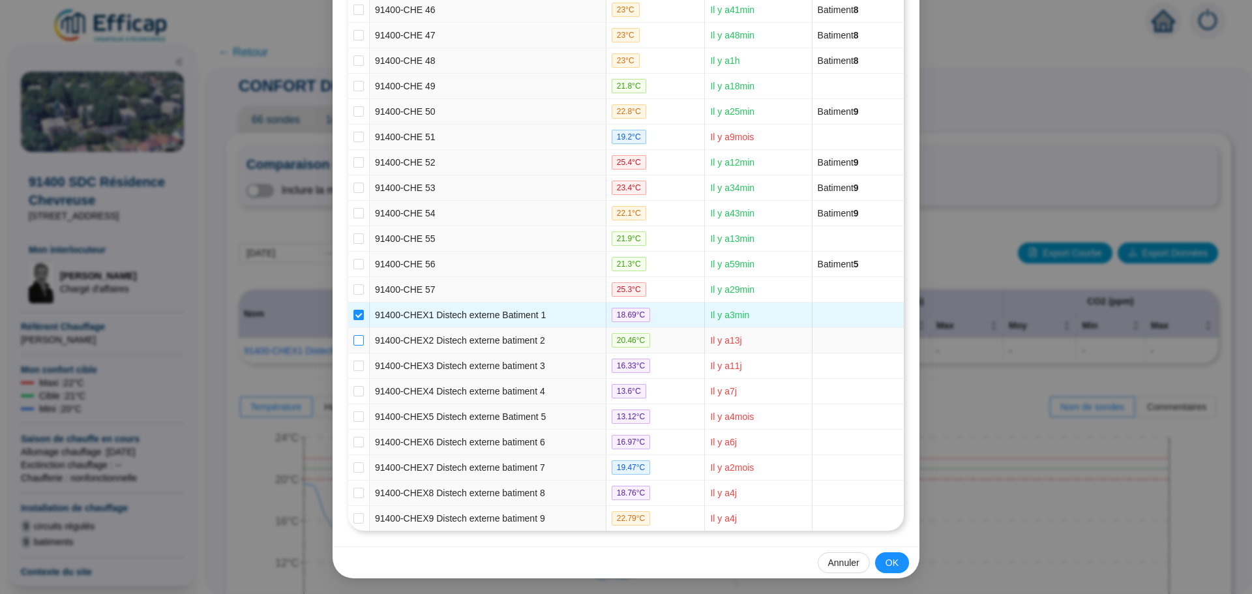
click at [353, 334] on label at bounding box center [358, 341] width 10 height 14
click at [353, 335] on input "checkbox" at bounding box center [358, 340] width 10 height 10
checkbox input "true"
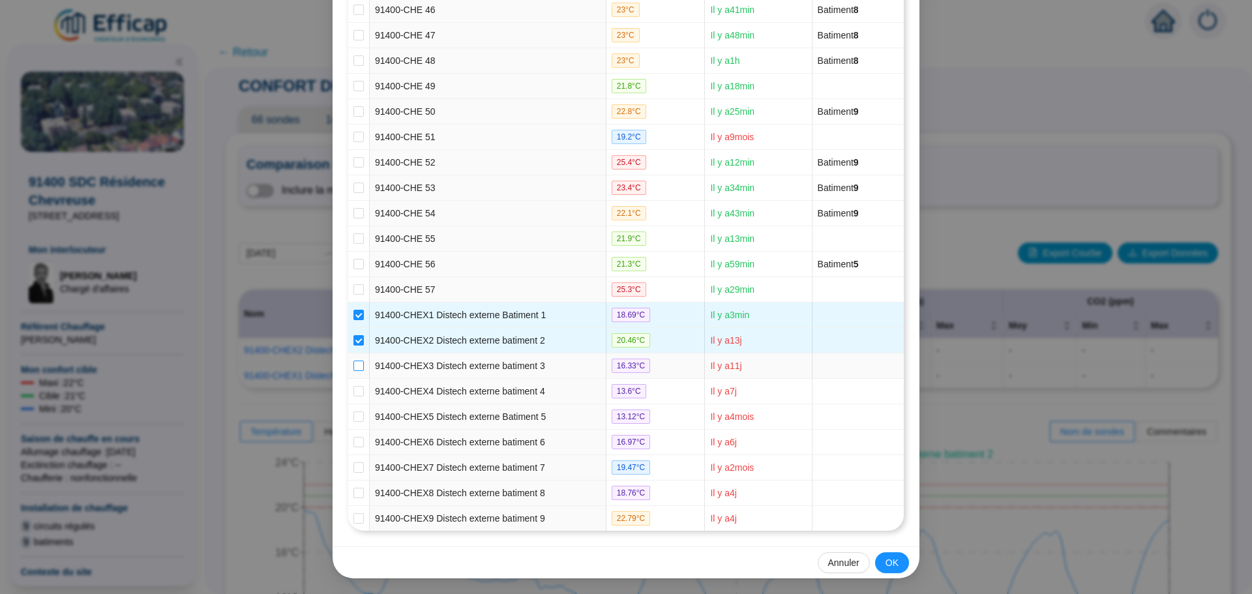
click at [353, 361] on input "checkbox" at bounding box center [358, 366] width 10 height 10
checkbox input "true"
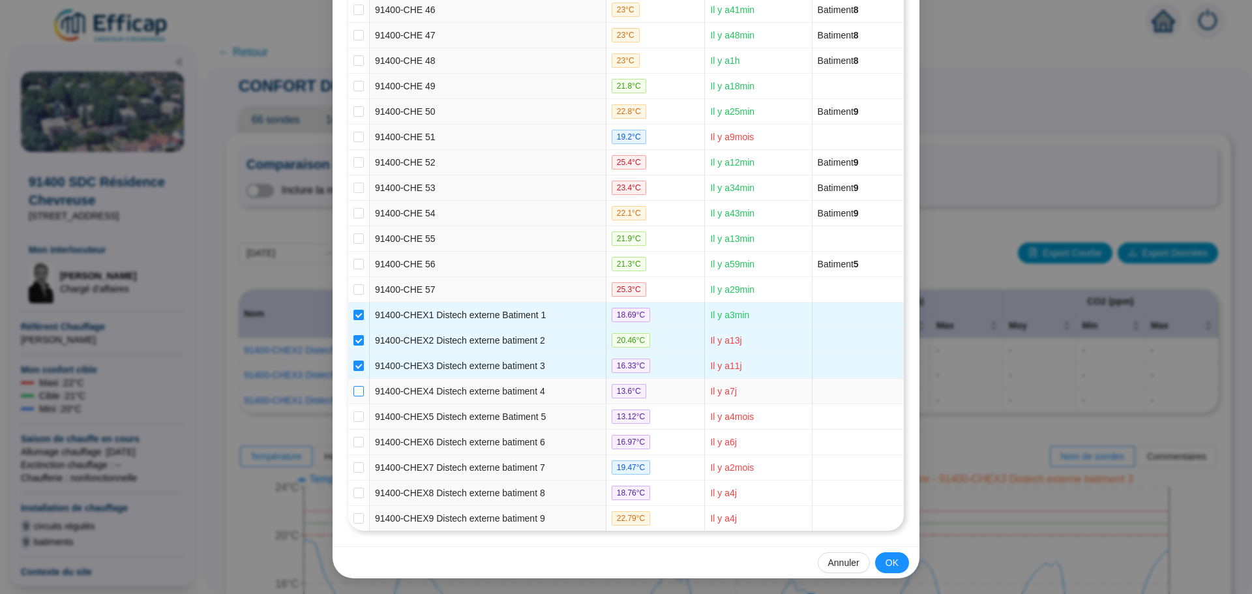
click at [355, 387] on input "checkbox" at bounding box center [358, 391] width 10 height 10
checkbox input "true"
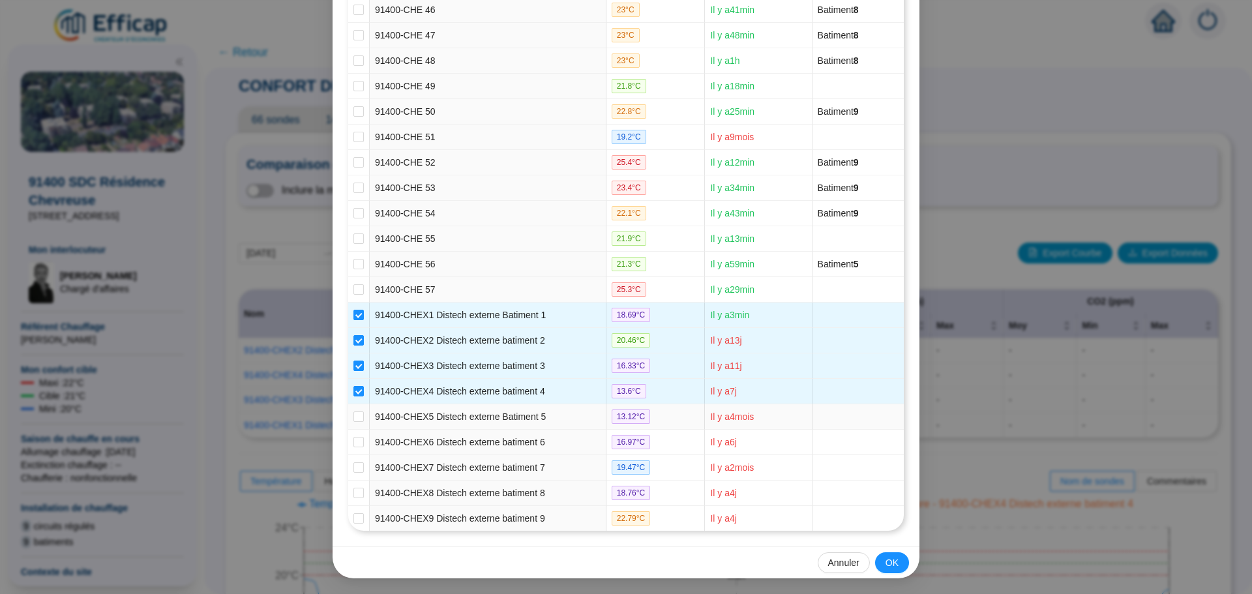
click at [354, 408] on td at bounding box center [359, 416] width 22 height 25
click at [353, 436] on label at bounding box center [358, 443] width 10 height 14
click at [353, 437] on input "checkbox" at bounding box center [358, 442] width 10 height 10
checkbox input "true"
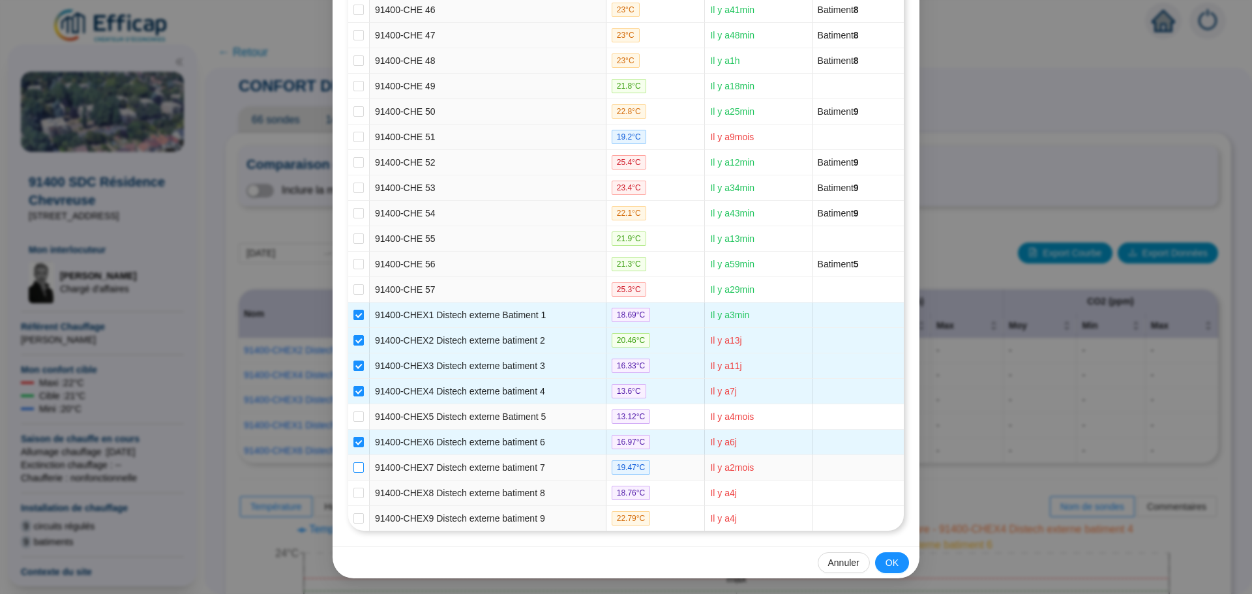
click at [354, 464] on input "checkbox" at bounding box center [358, 467] width 10 height 10
checkbox input "true"
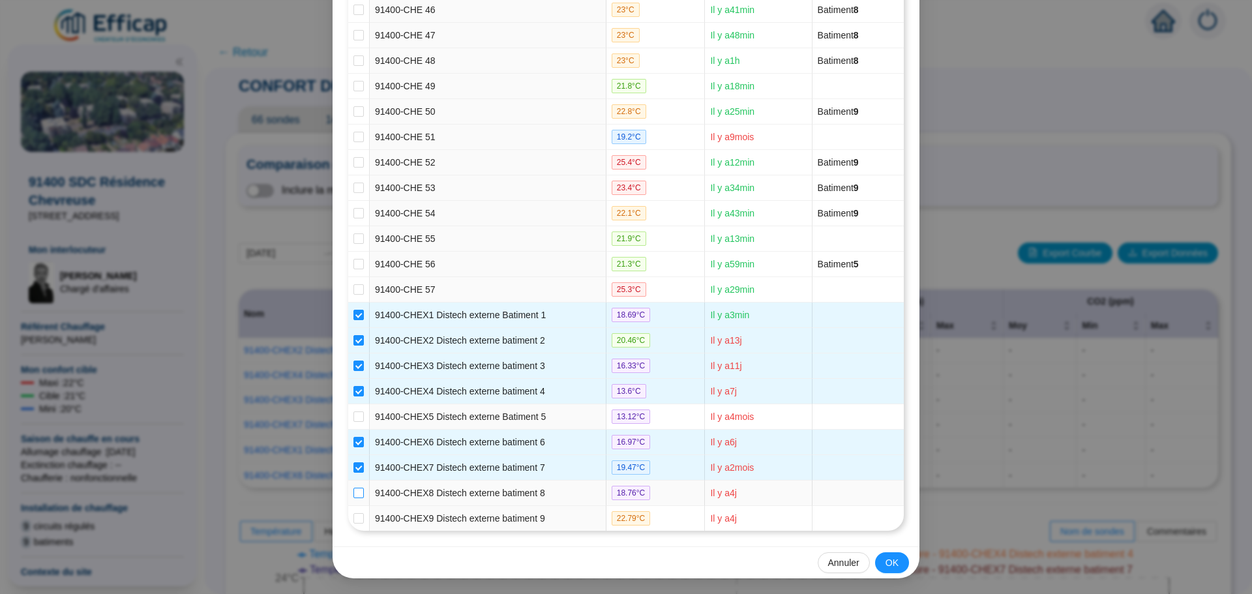
click at [357, 495] on input "checkbox" at bounding box center [358, 493] width 10 height 10
checkbox input "true"
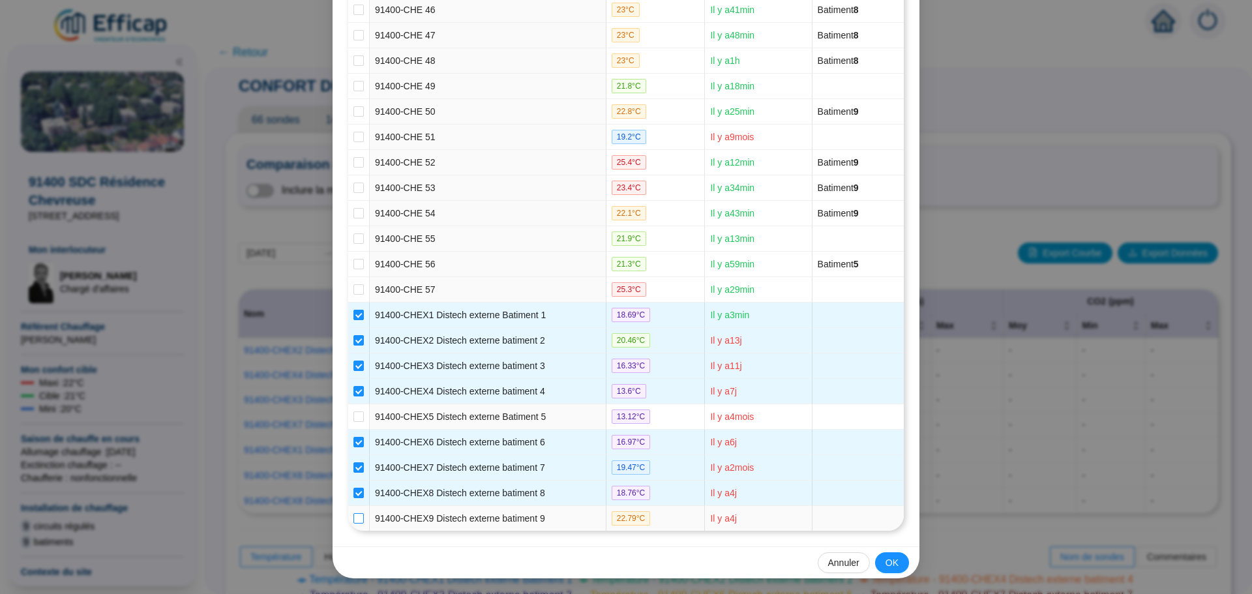
drag, startPoint x: 352, startPoint y: 516, endPoint x: 363, endPoint y: 511, distance: 11.4
click at [353, 516] on input "checkbox" at bounding box center [358, 518] width 10 height 10
checkbox input "true"
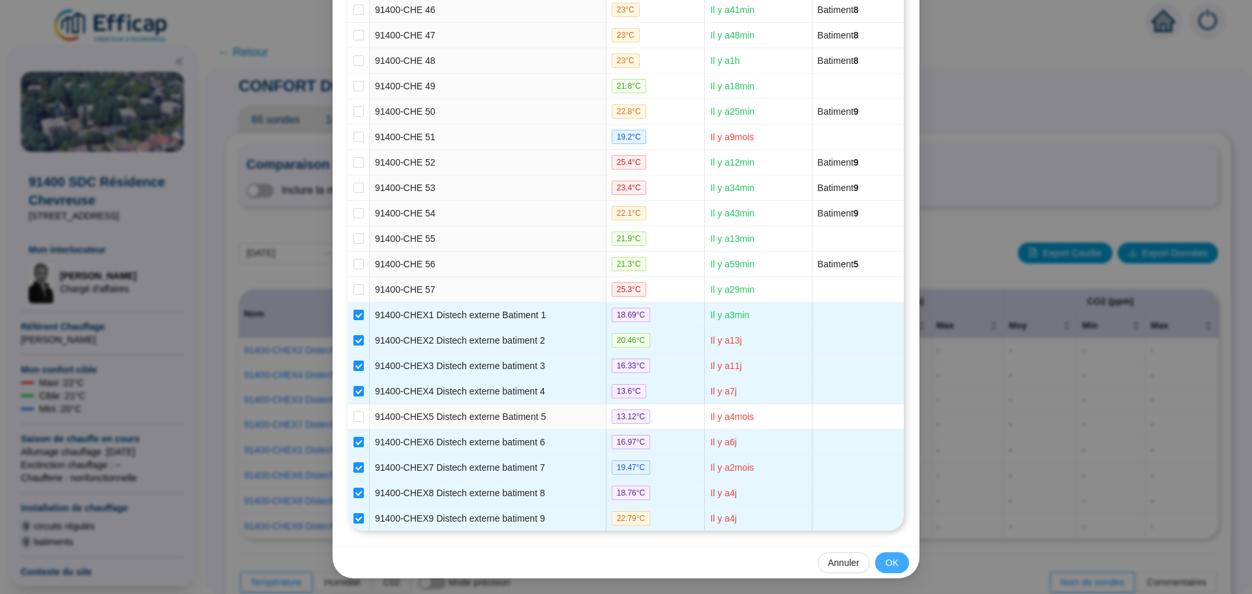
click at [884, 553] on button "OK" at bounding box center [892, 562] width 34 height 21
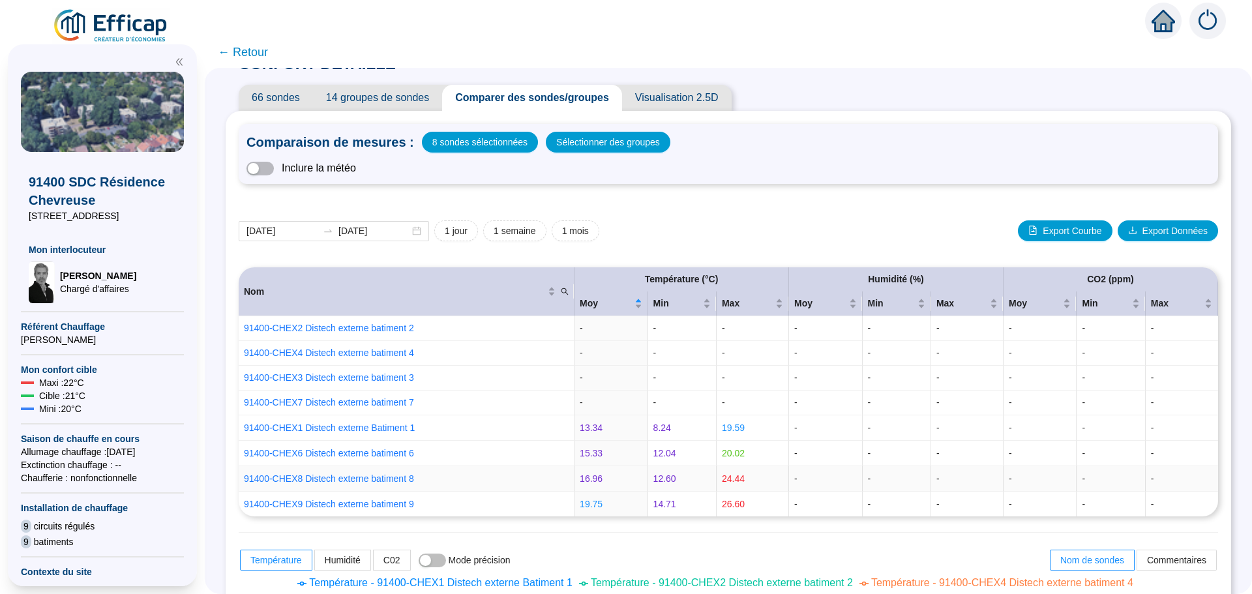
scroll to position [0, 0]
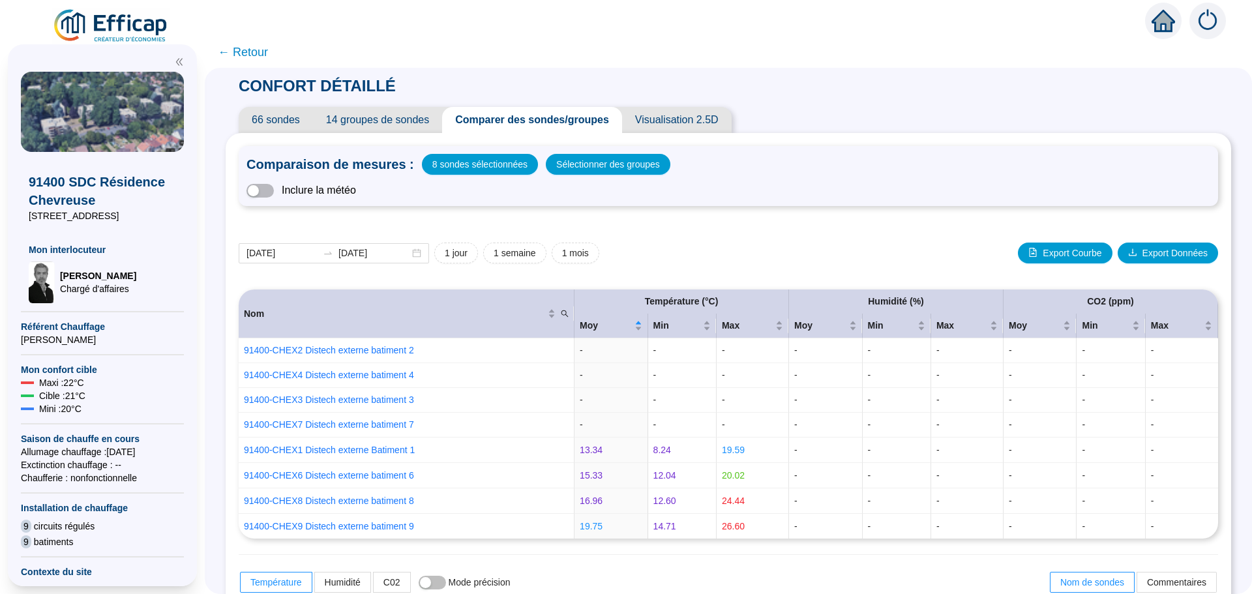
click at [258, 50] on span "← Retour" at bounding box center [243, 52] width 50 height 18
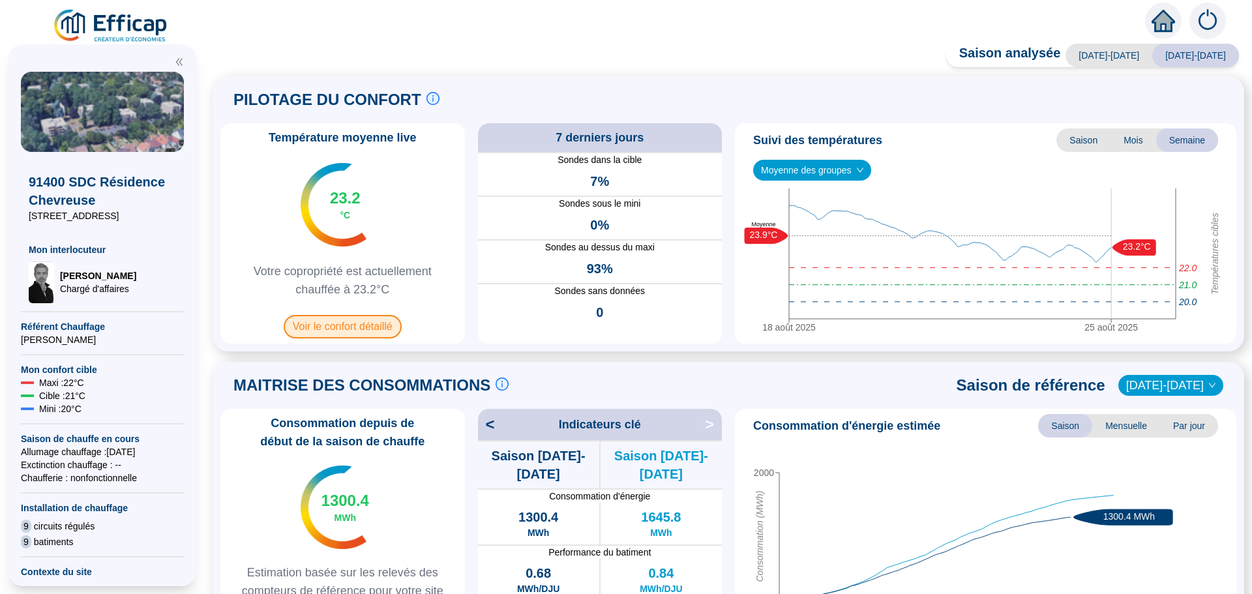
click at [366, 335] on span "Voir le confort détaillé" at bounding box center [343, 326] width 118 height 23
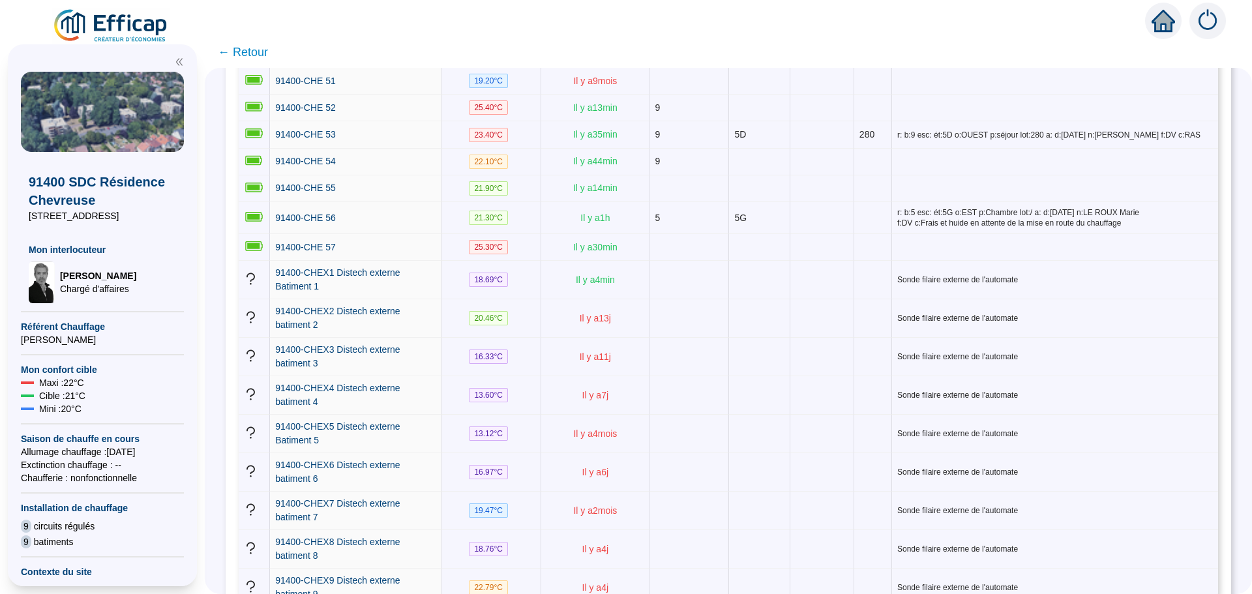
scroll to position [1940, 0]
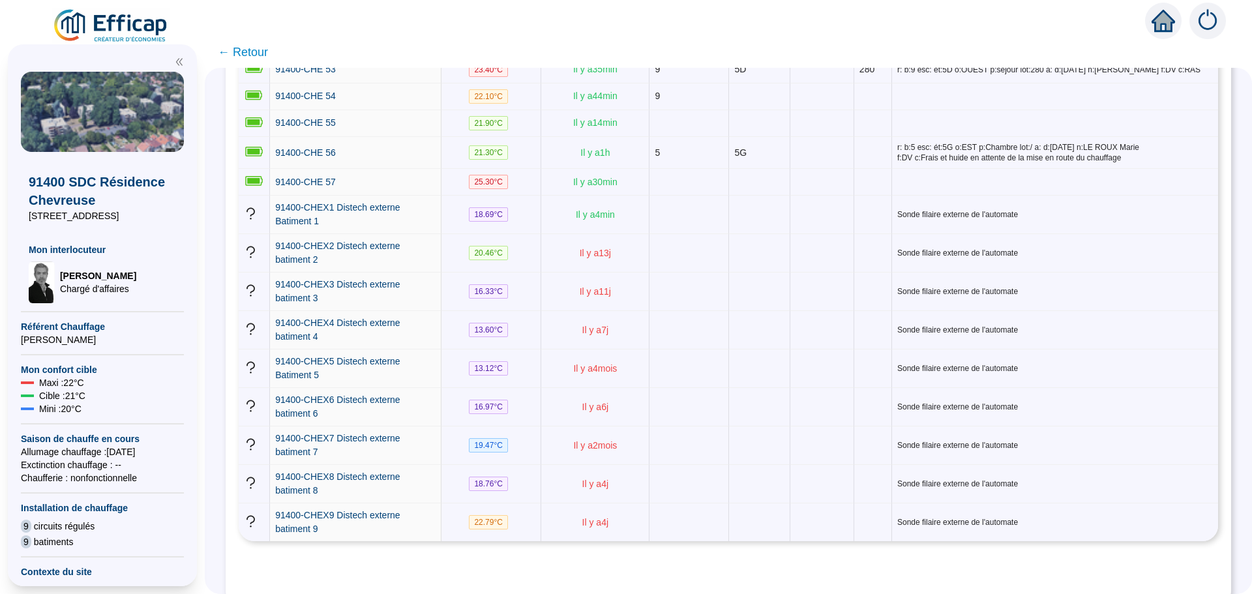
click at [261, 54] on span "← Retour" at bounding box center [243, 52] width 50 height 18
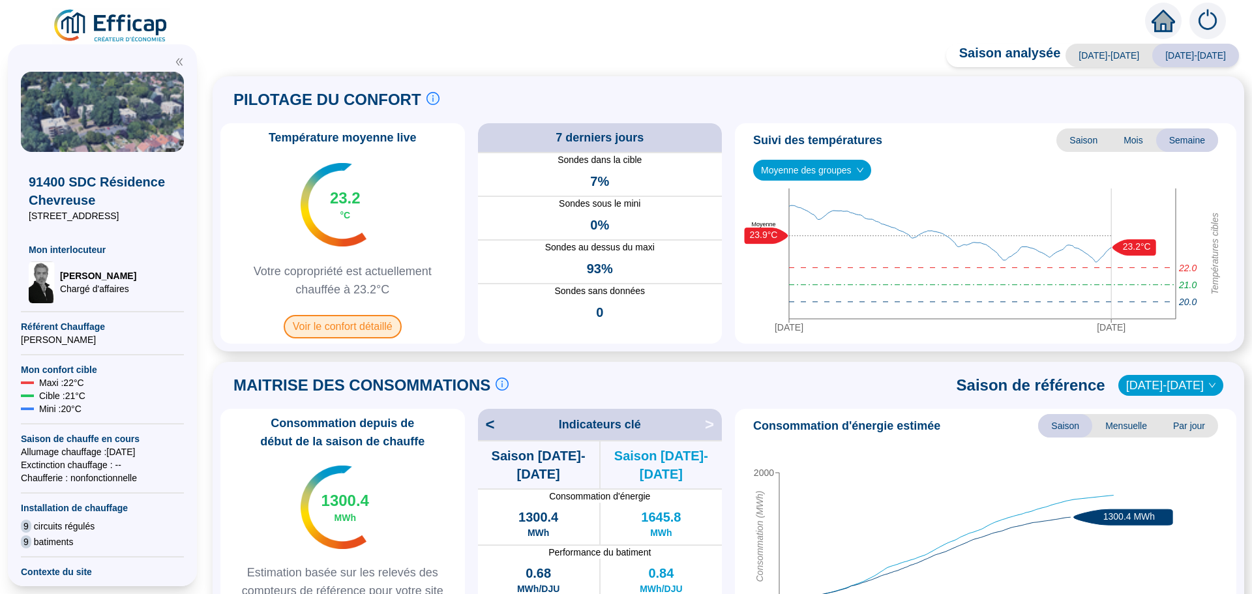
click at [361, 320] on span "Voir le confort détaillé" at bounding box center [343, 326] width 118 height 23
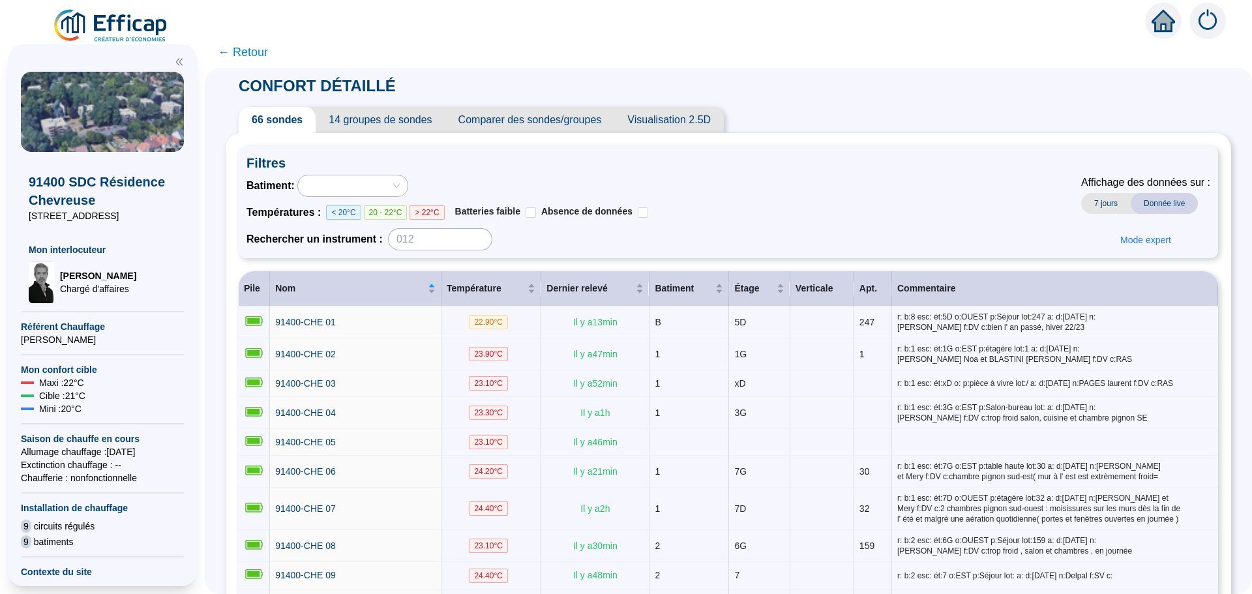
click at [501, 119] on span "Comparer des sondes/groupes" at bounding box center [530, 120] width 170 height 26
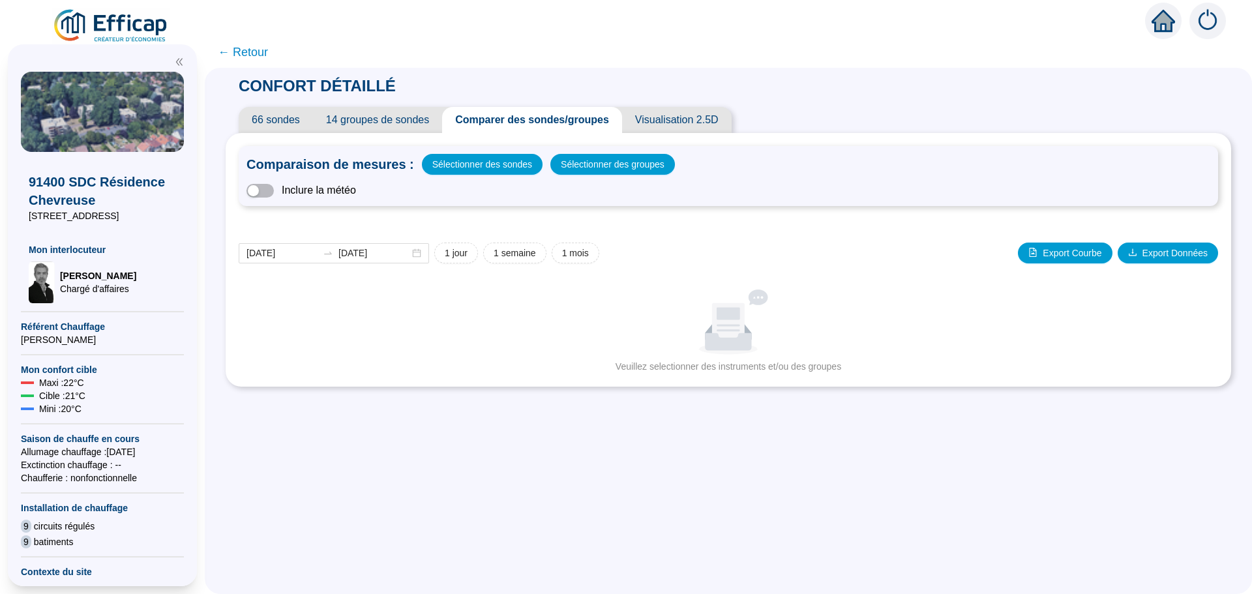
click at [391, 121] on span "14 groupes de sondes" at bounding box center [377, 120] width 129 height 26
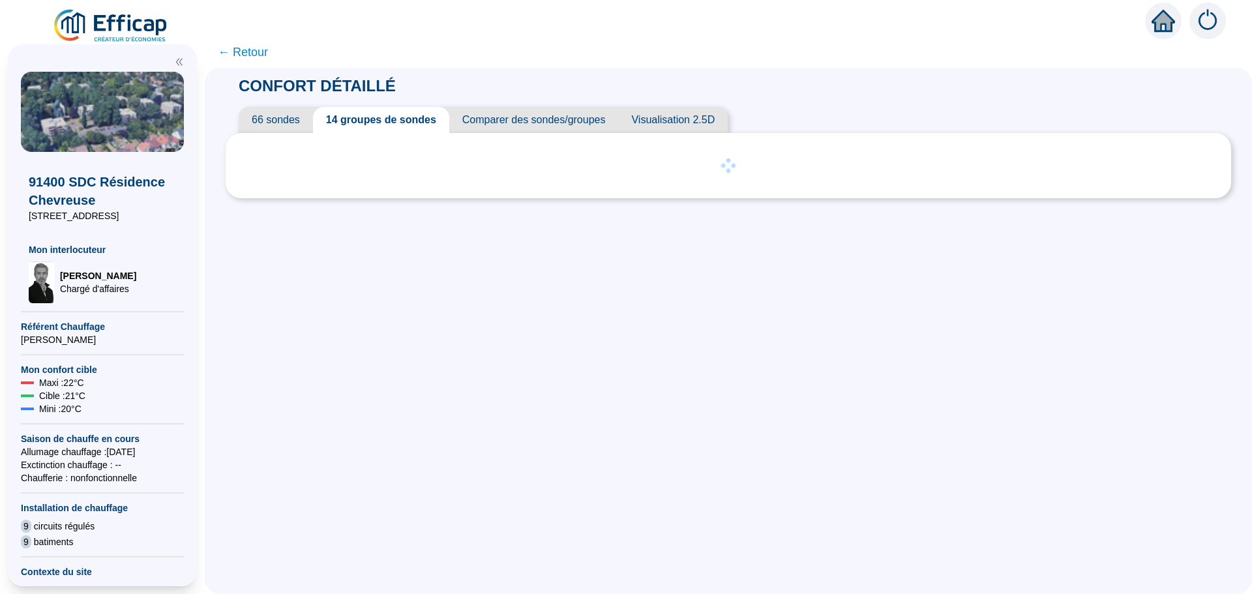
click at [533, 113] on span "Comparer des sondes/groupes" at bounding box center [534, 120] width 170 height 26
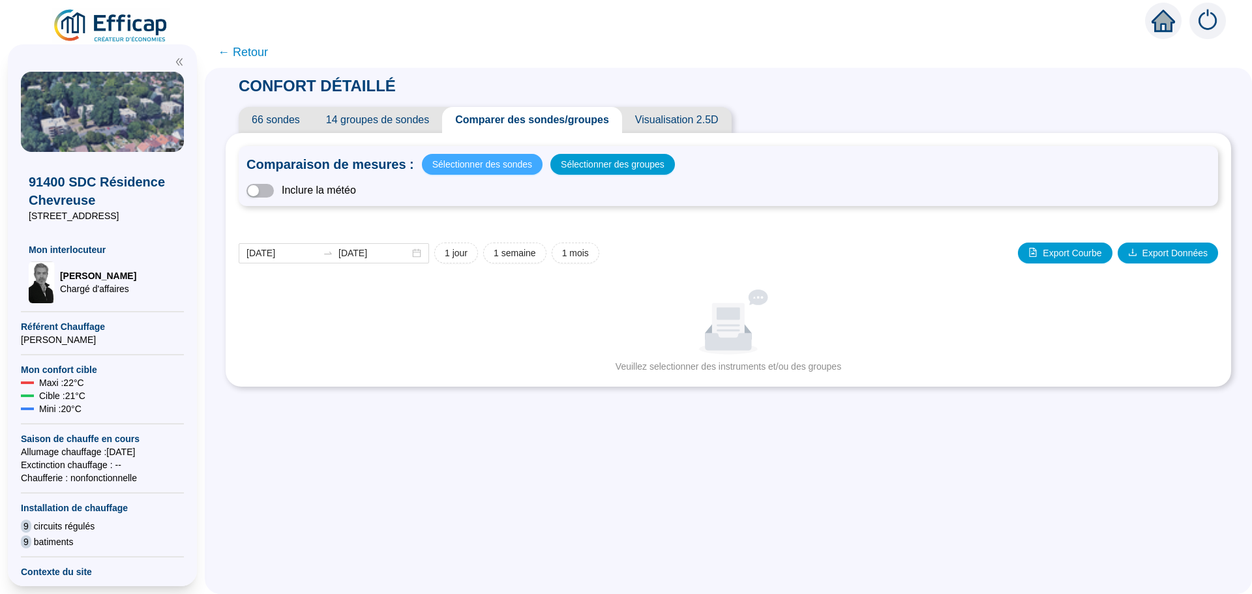
click at [477, 165] on span "Sélectionner des sondes" at bounding box center [482, 164] width 100 height 18
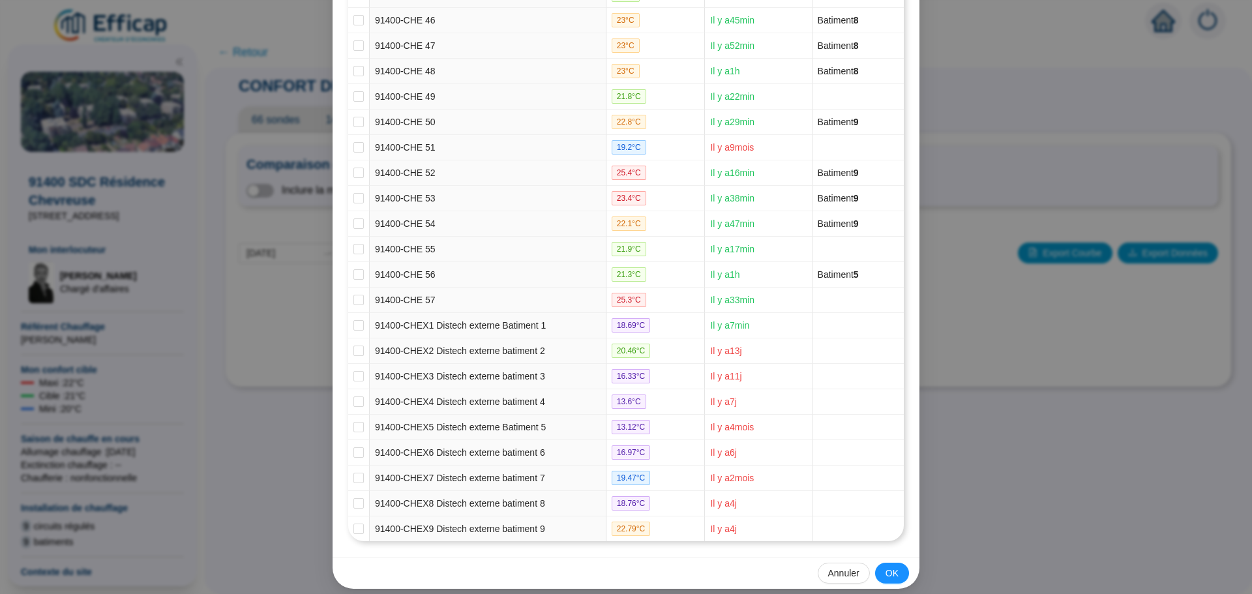
scroll to position [1335, 0]
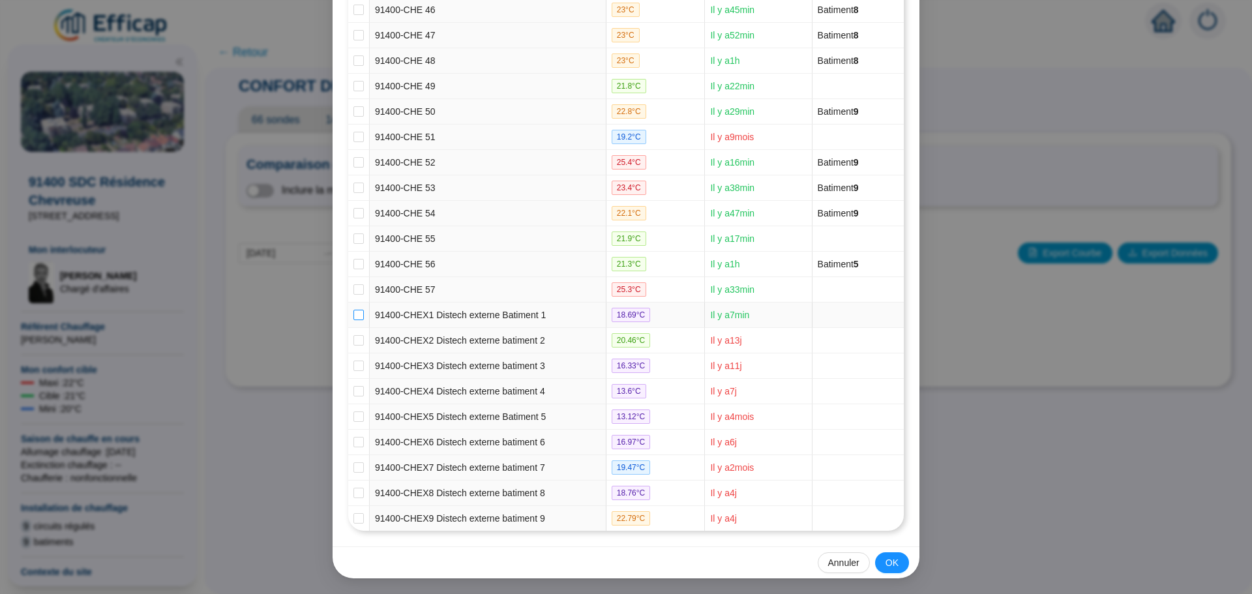
click at [353, 316] on input "checkbox" at bounding box center [358, 315] width 10 height 10
checkbox input "true"
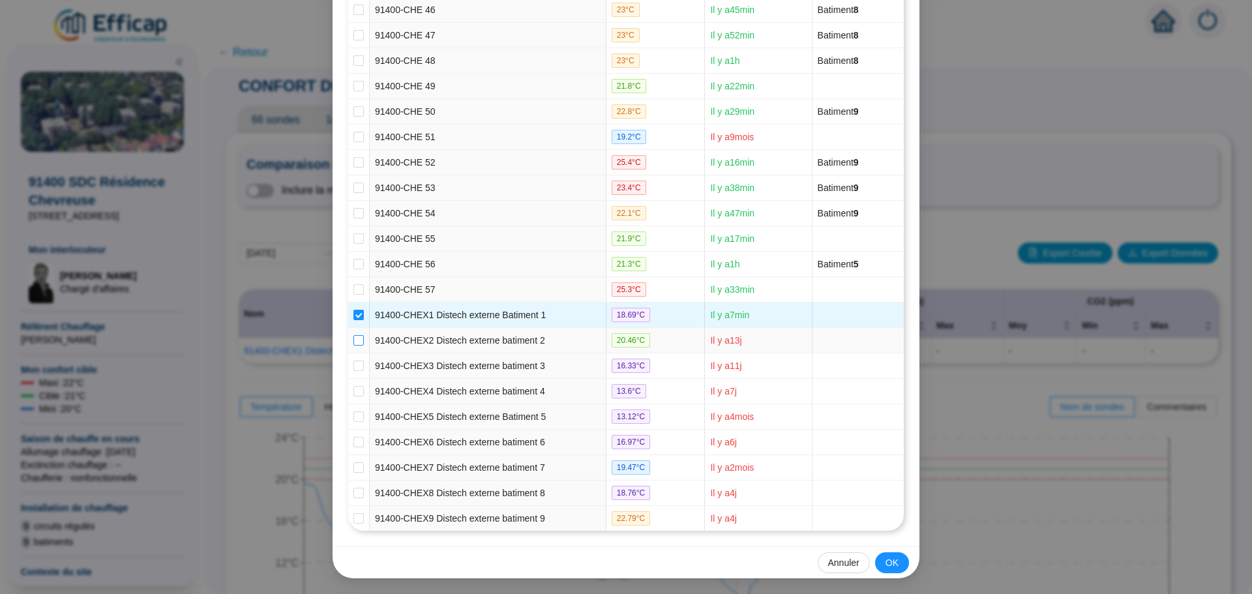
click at [353, 342] on input "checkbox" at bounding box center [358, 340] width 10 height 10
checkbox input "true"
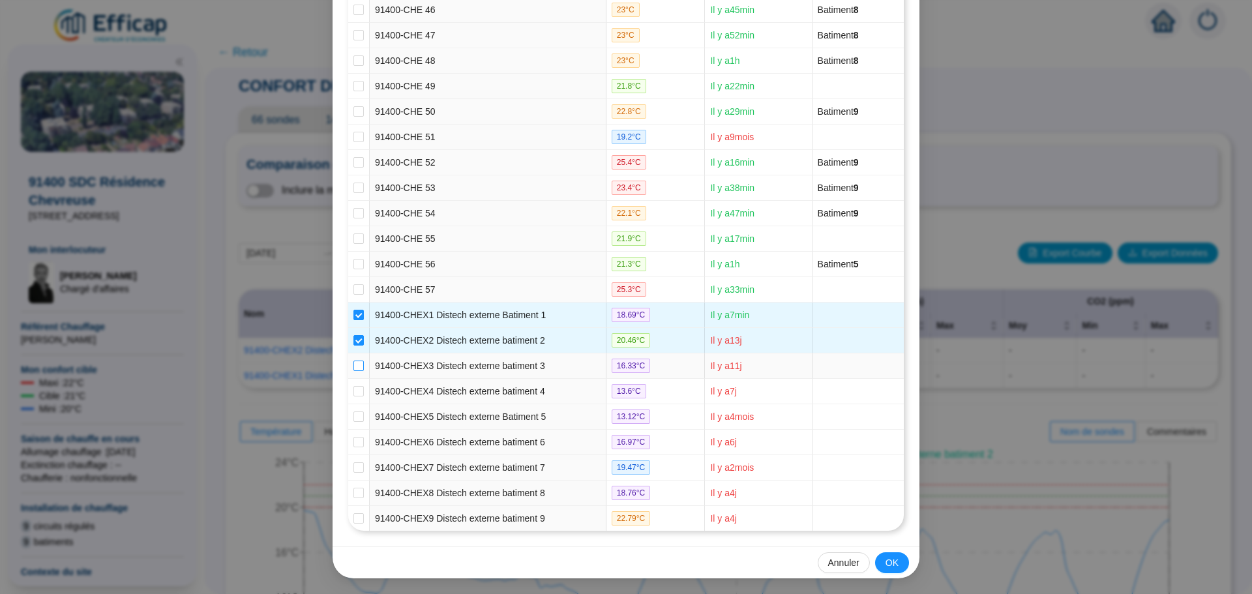
click at [353, 361] on input "checkbox" at bounding box center [358, 366] width 10 height 10
checkbox input "true"
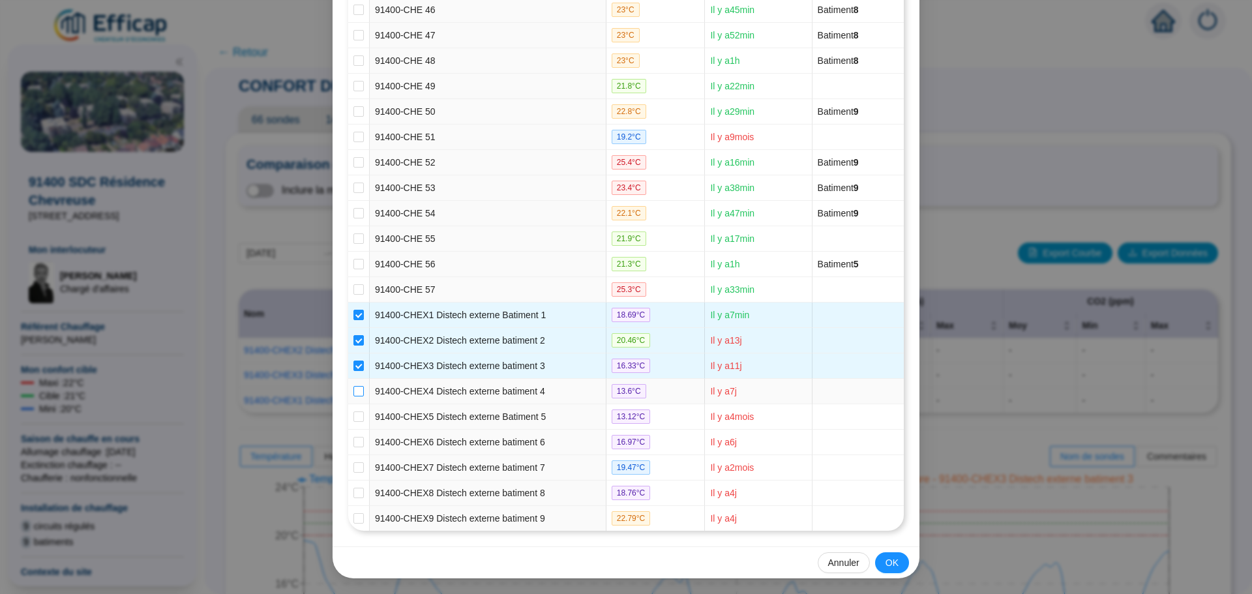
click at [353, 385] on label at bounding box center [358, 392] width 10 height 14
click at [353, 386] on input "checkbox" at bounding box center [358, 391] width 10 height 10
checkbox input "true"
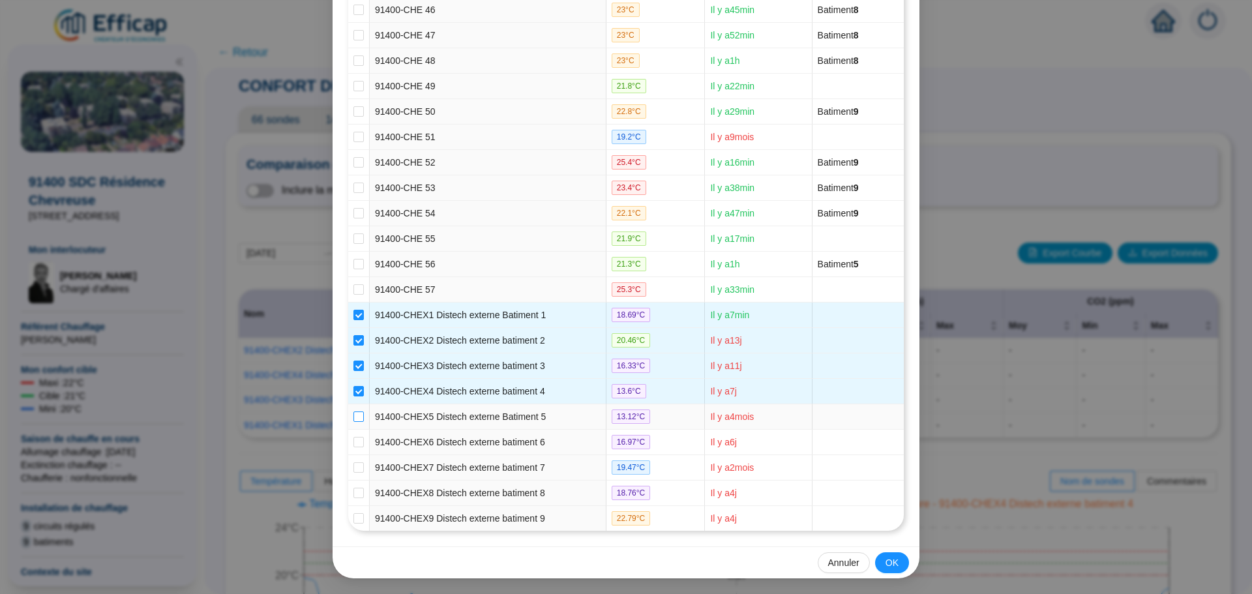
click at [353, 412] on input "checkbox" at bounding box center [358, 416] width 10 height 10
checkbox input "true"
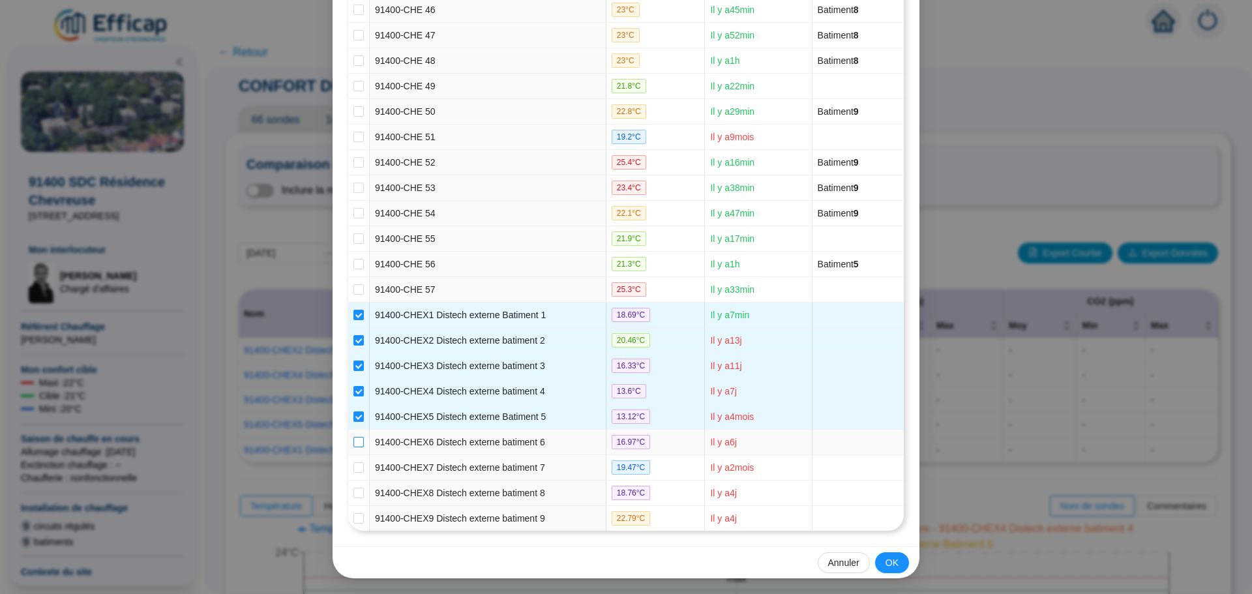
click at [353, 438] on input "checkbox" at bounding box center [358, 442] width 10 height 10
checkbox input "true"
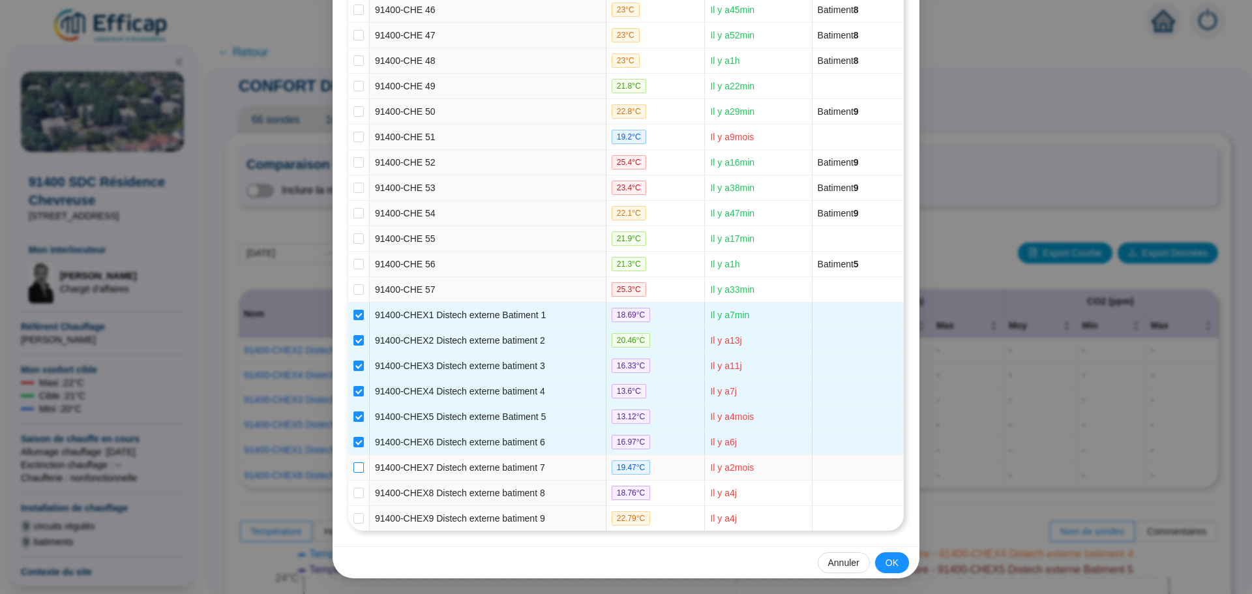
click at [359, 462] on label at bounding box center [358, 468] width 10 height 14
click at [359, 462] on input "checkbox" at bounding box center [358, 467] width 10 height 10
checkbox input "true"
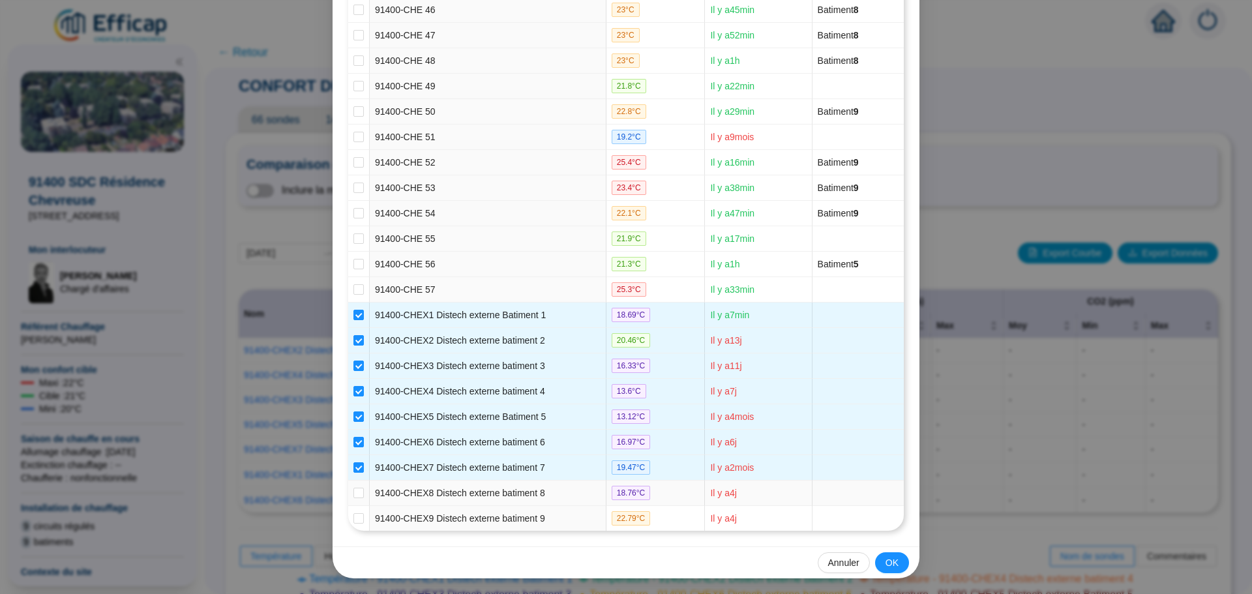
drag, startPoint x: 357, startPoint y: 486, endPoint x: 357, endPoint y: 503, distance: 16.3
click at [357, 490] on label at bounding box center [358, 493] width 10 height 14
click at [353, 490] on input "checkbox" at bounding box center [358, 493] width 10 height 10
checkbox input "true"
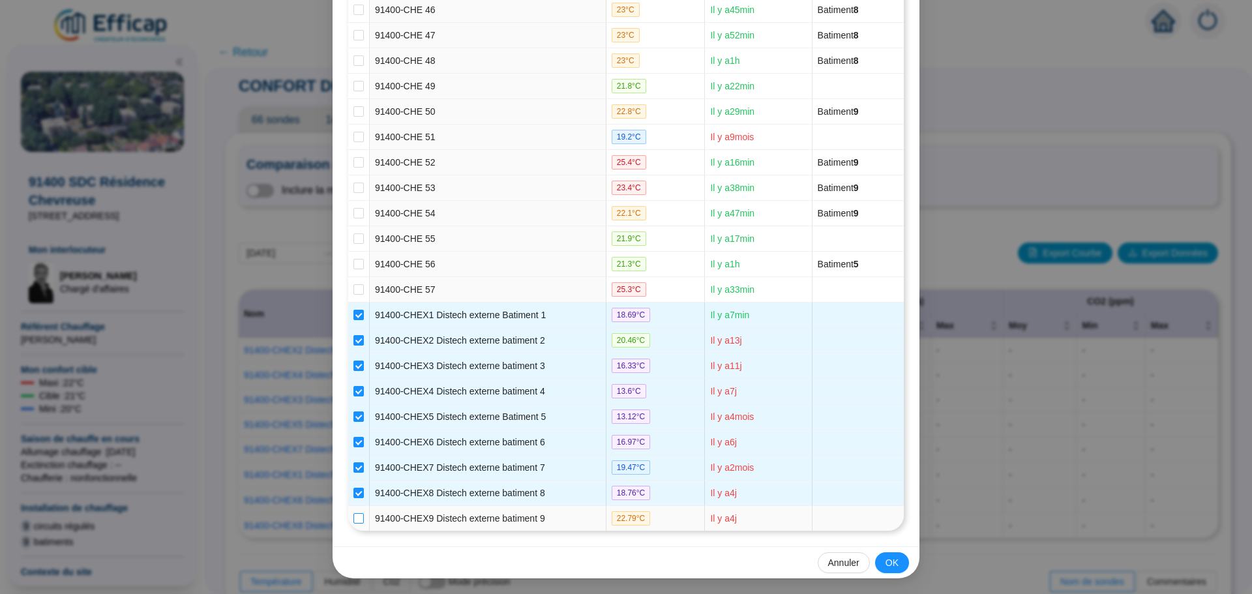
click at [354, 514] on input "checkbox" at bounding box center [358, 518] width 10 height 10
checkbox input "true"
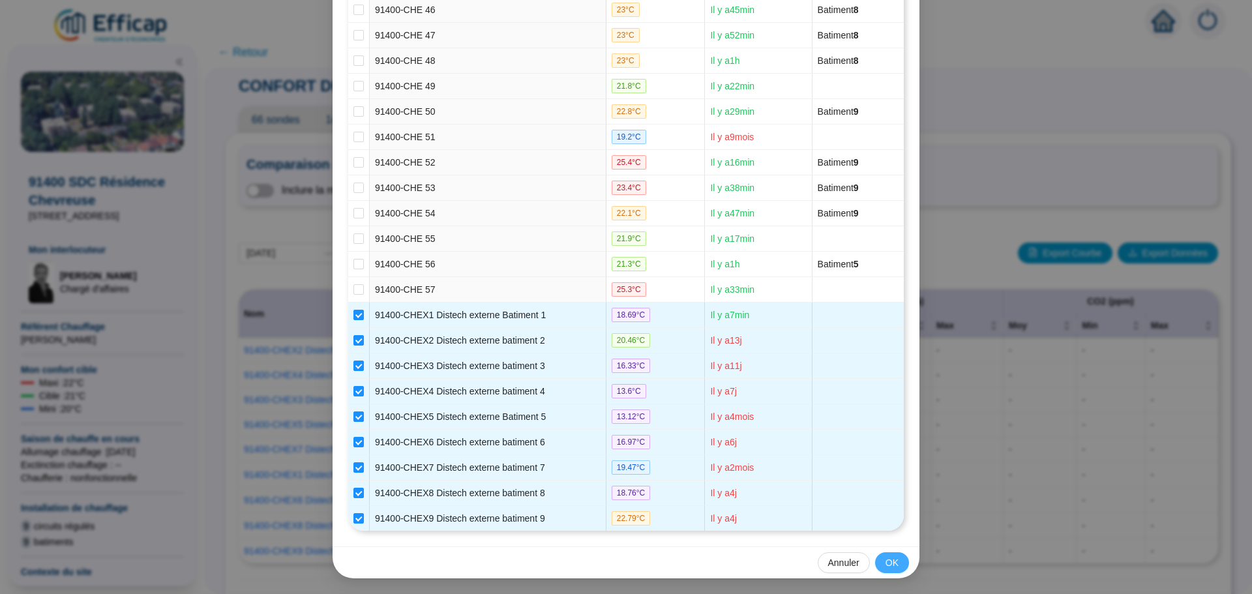
click at [891, 563] on span "OK" at bounding box center [892, 563] width 13 height 14
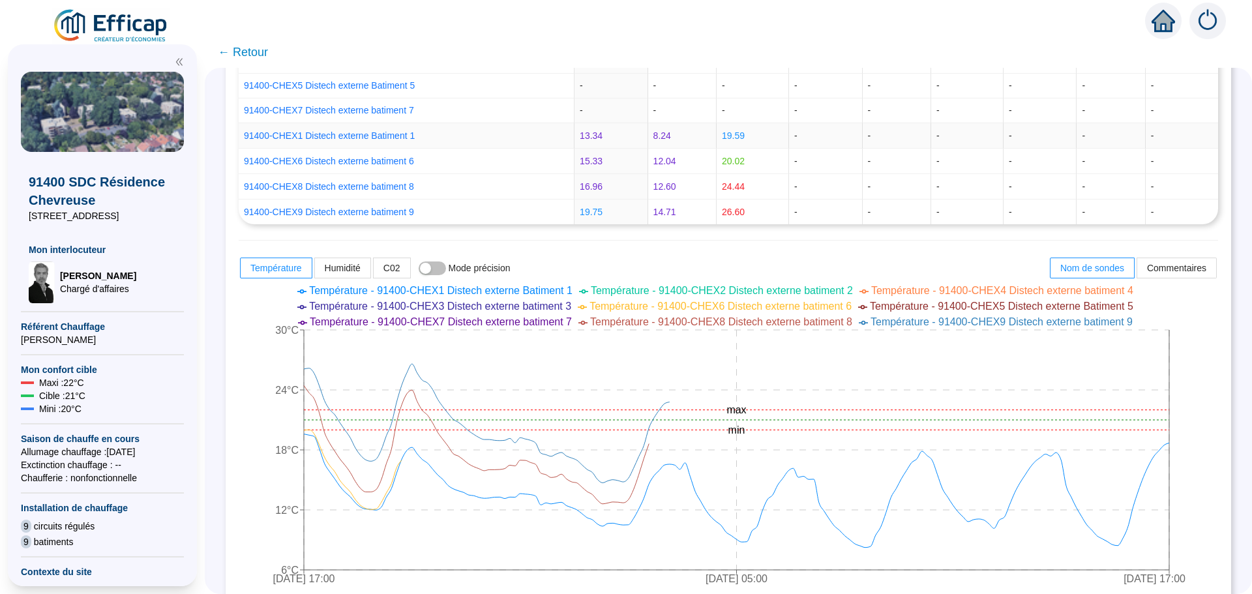
scroll to position [391, 0]
